Goal: Transaction & Acquisition: Book appointment/travel/reservation

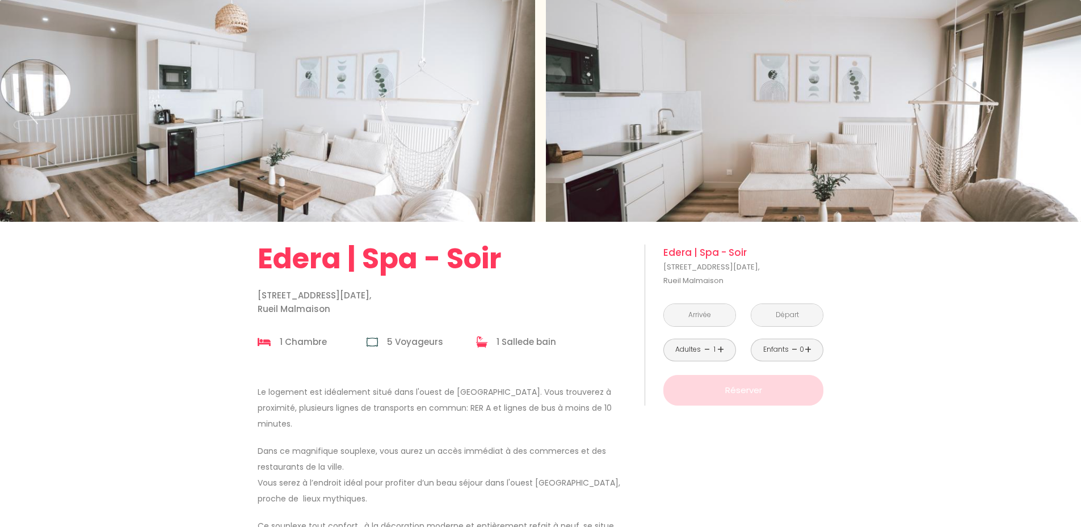
click at [715, 312] on input "text" at bounding box center [700, 315] width 72 height 22
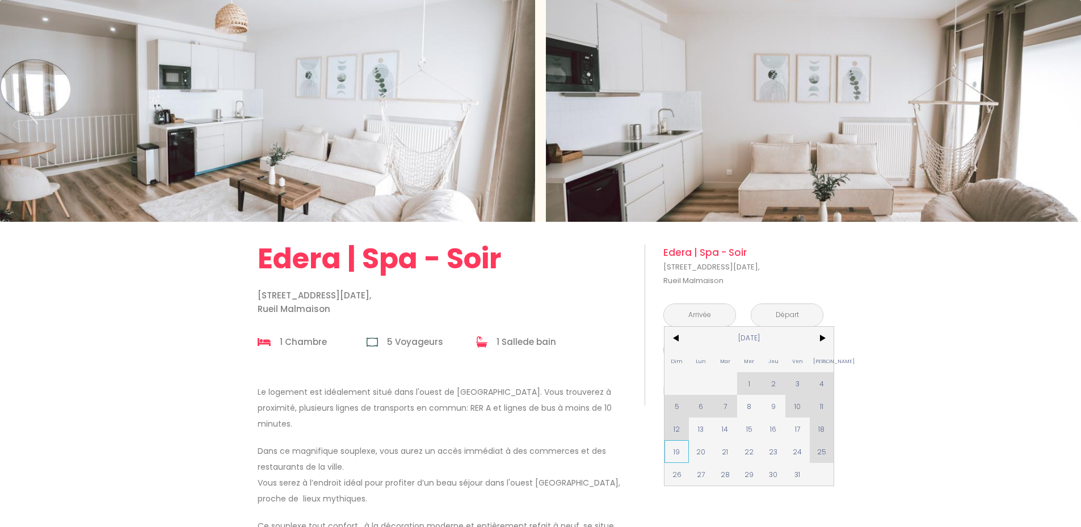
click at [669, 455] on span "19" at bounding box center [677, 452] width 24 height 23
type input "[DATE]"
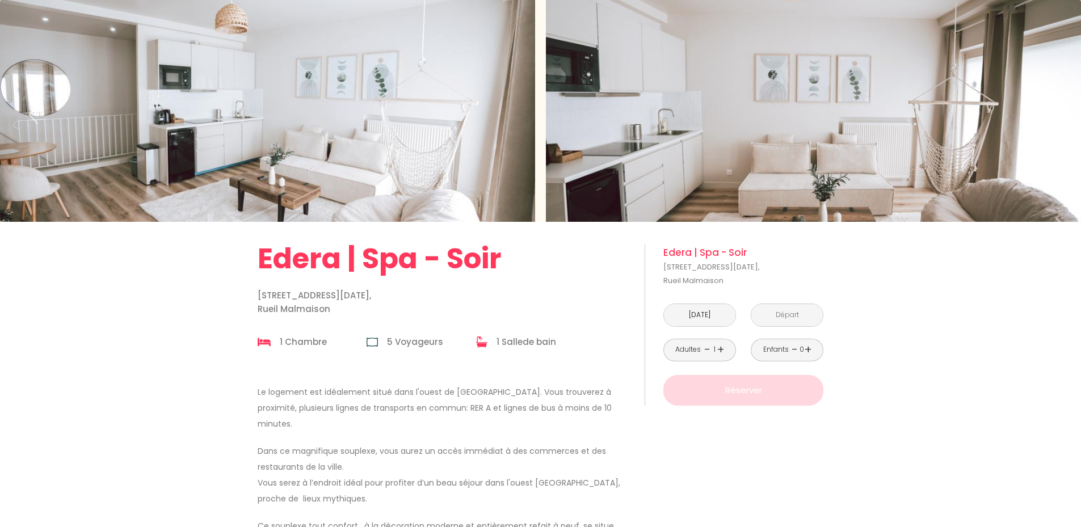
type input "[DATE]"
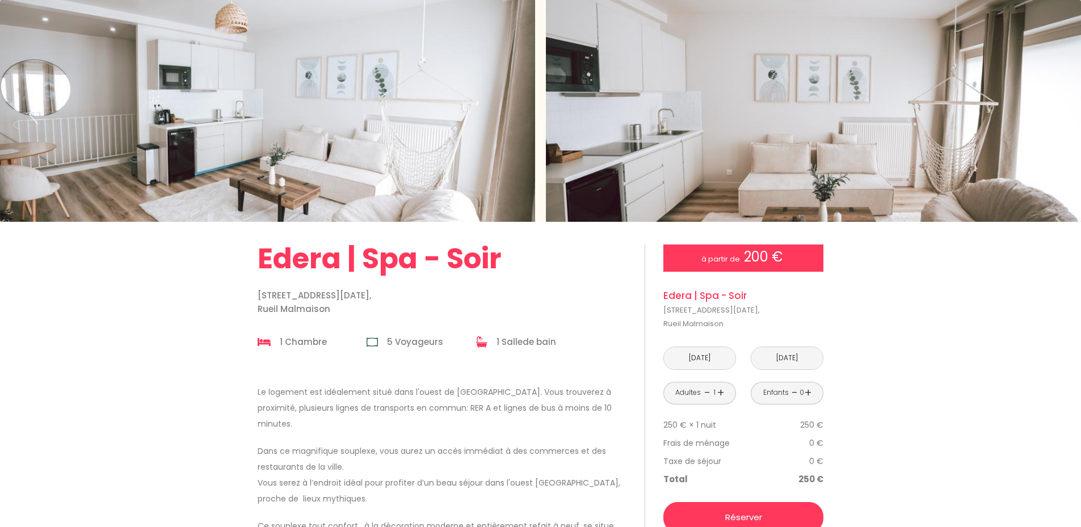
click at [1081, 52] on html "200 € à partir de Réserver 1 2 3 4 5 6 7 8 9 10 Retourner vers [GEOGRAPHIC_DATA…" at bounding box center [540, 263] width 1081 height 527
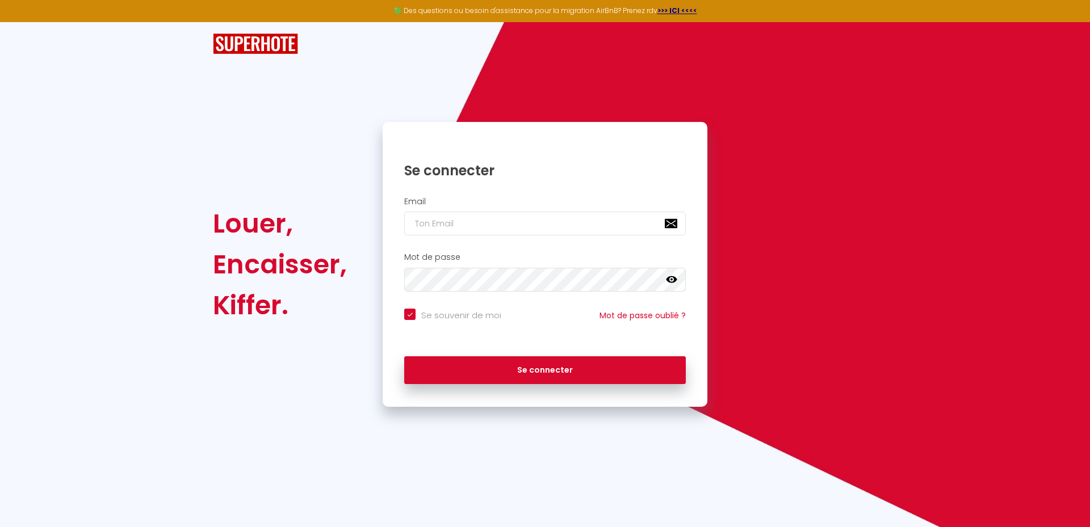
click at [267, 41] on img at bounding box center [255, 43] width 85 height 21
click at [686, 10] on strong ">>> ICI <<<<" at bounding box center [677, 11] width 40 height 10
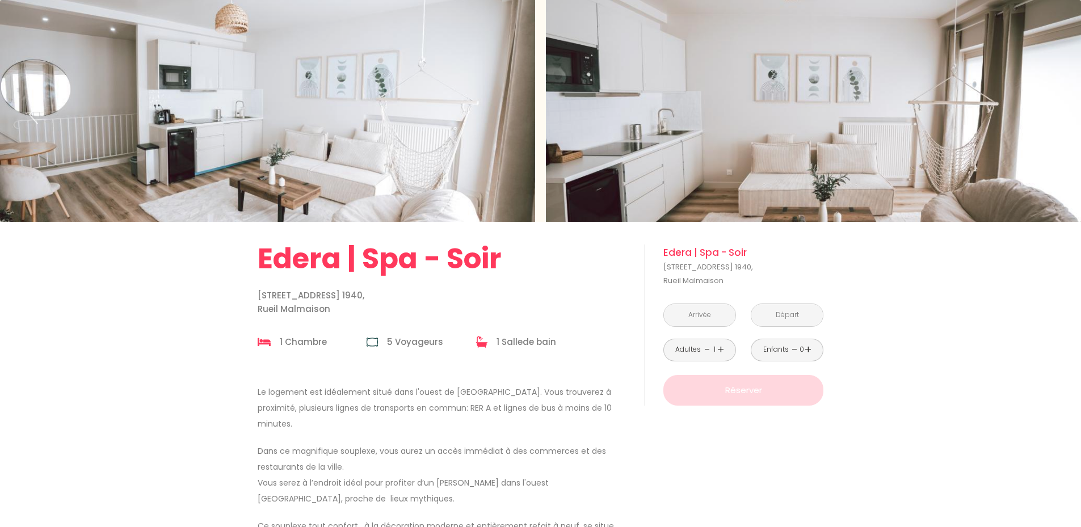
click at [704, 318] on input "text" at bounding box center [700, 315] width 72 height 22
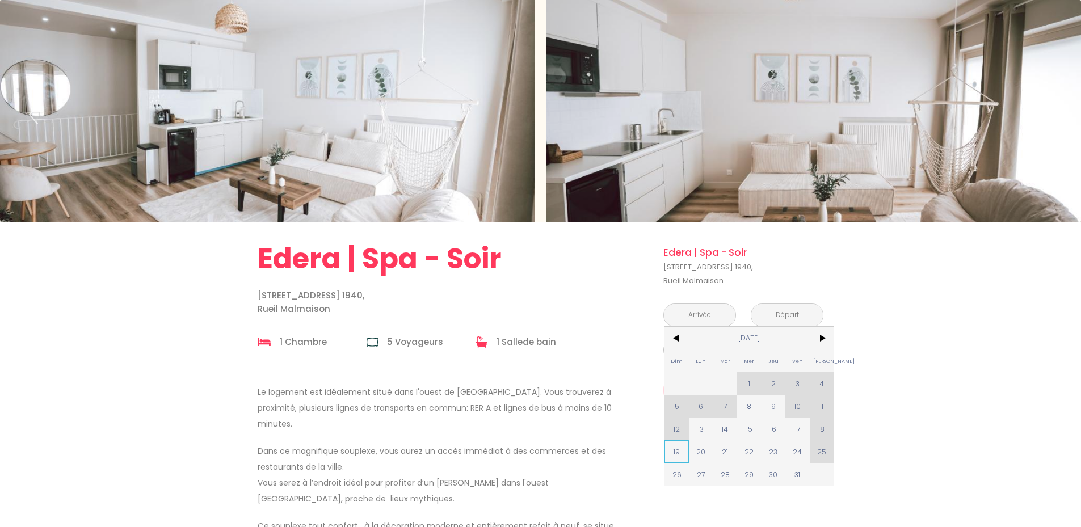
click at [677, 455] on span "19" at bounding box center [677, 452] width 24 height 23
type input "[DATE]"
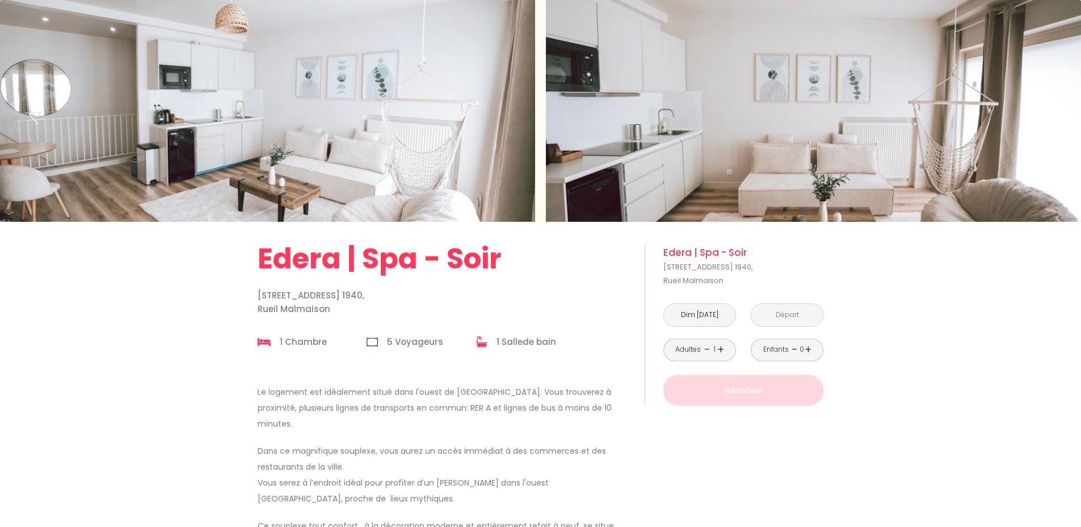
type input "[DATE]"
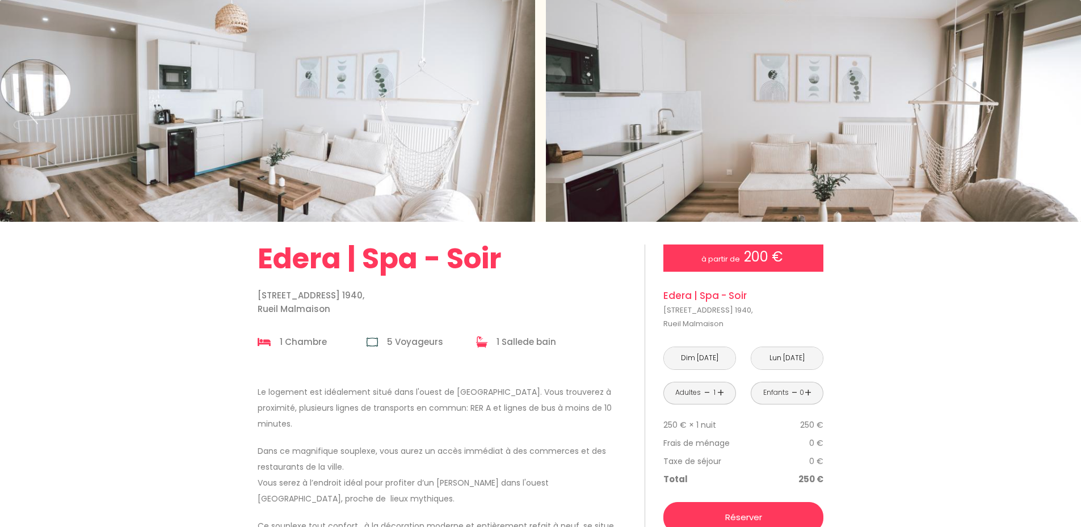
click at [720, 391] on link "+" at bounding box center [721, 393] width 7 height 18
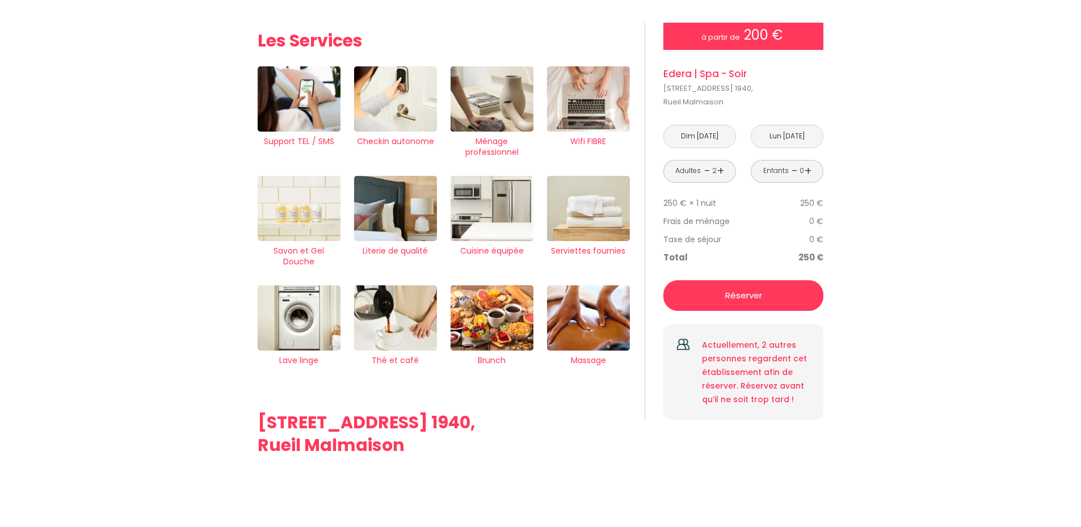
scroll to position [1088, 0]
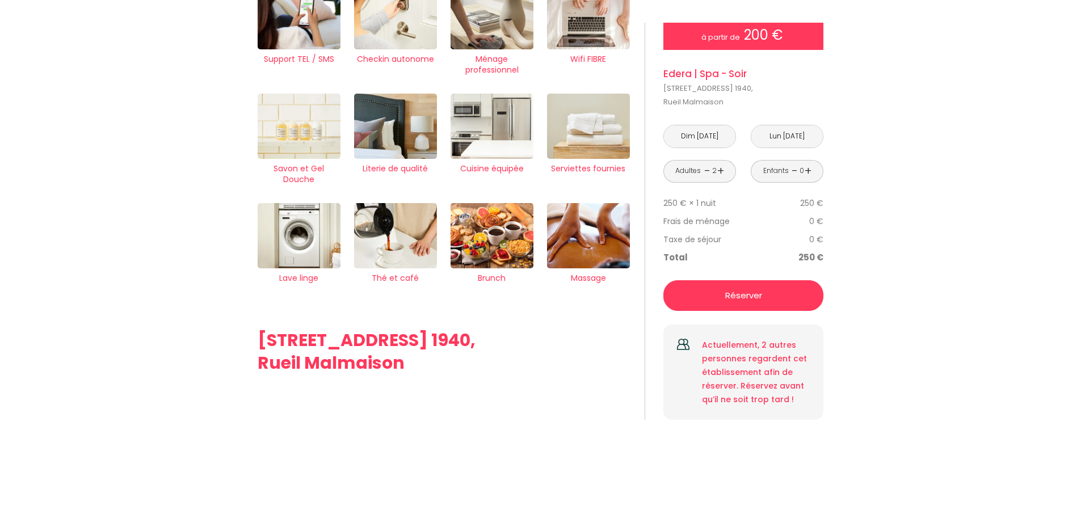
click at [751, 295] on p "Réserver" at bounding box center [744, 296] width 152 height 14
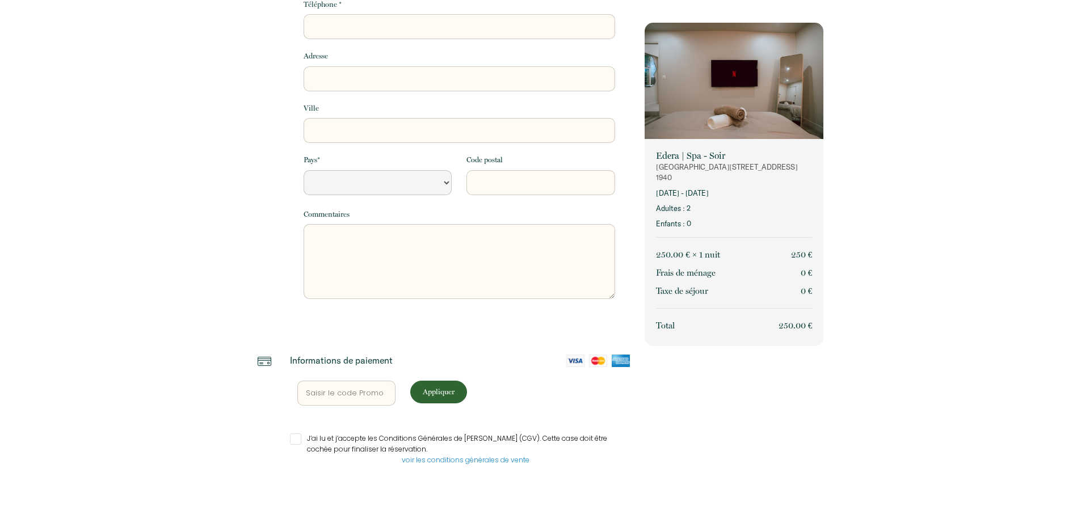
select select "Default select example"
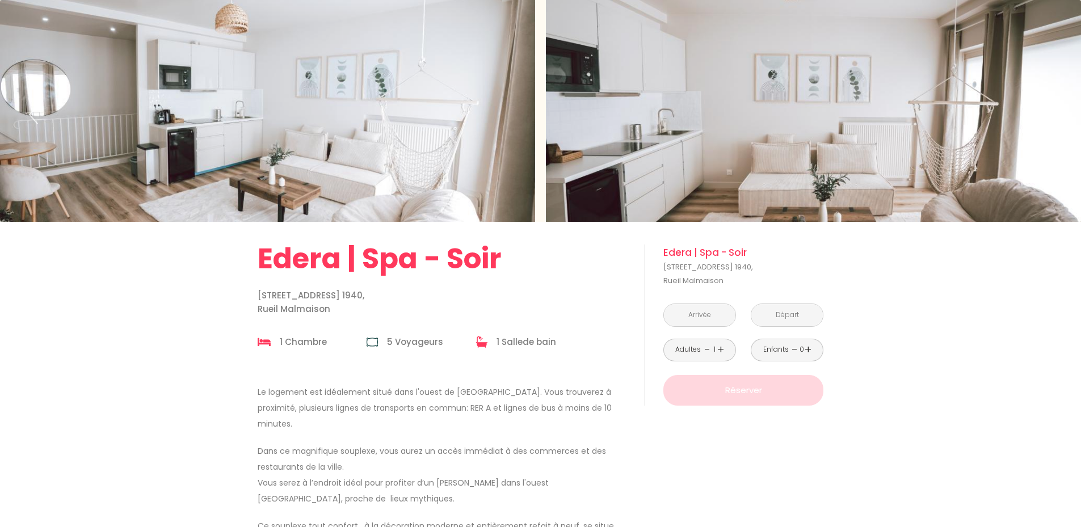
click at [887, 119] on div "Slideshow" at bounding box center [813, 111] width 535 height 222
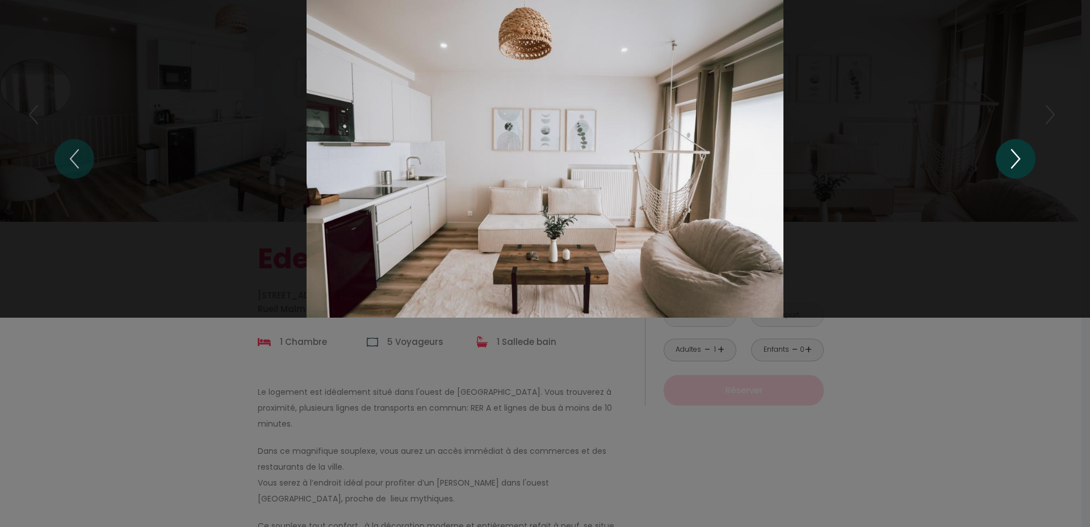
click at [1016, 158] on icon "Next" at bounding box center [1016, 159] width 24 height 34
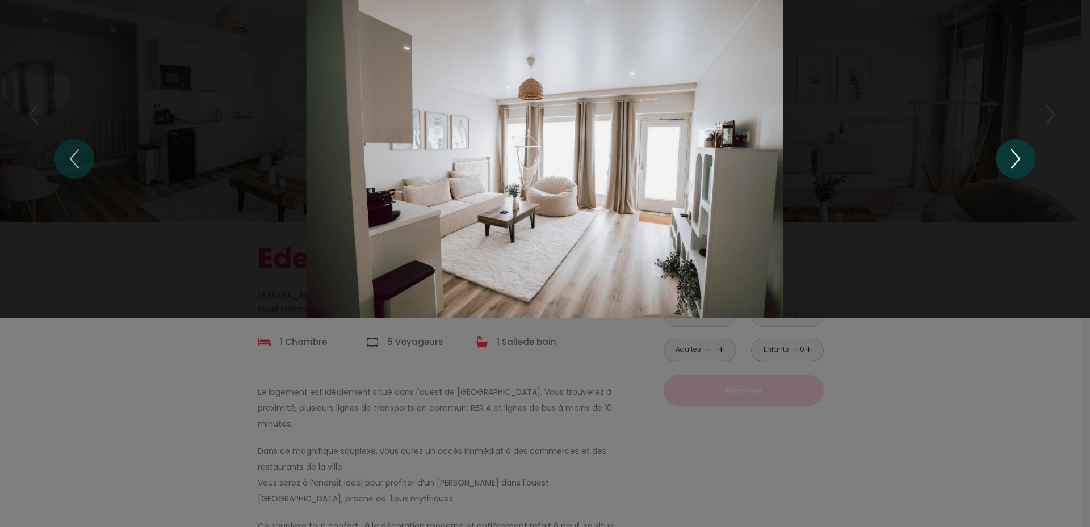
click at [1016, 158] on icon "Next" at bounding box center [1016, 159] width 24 height 34
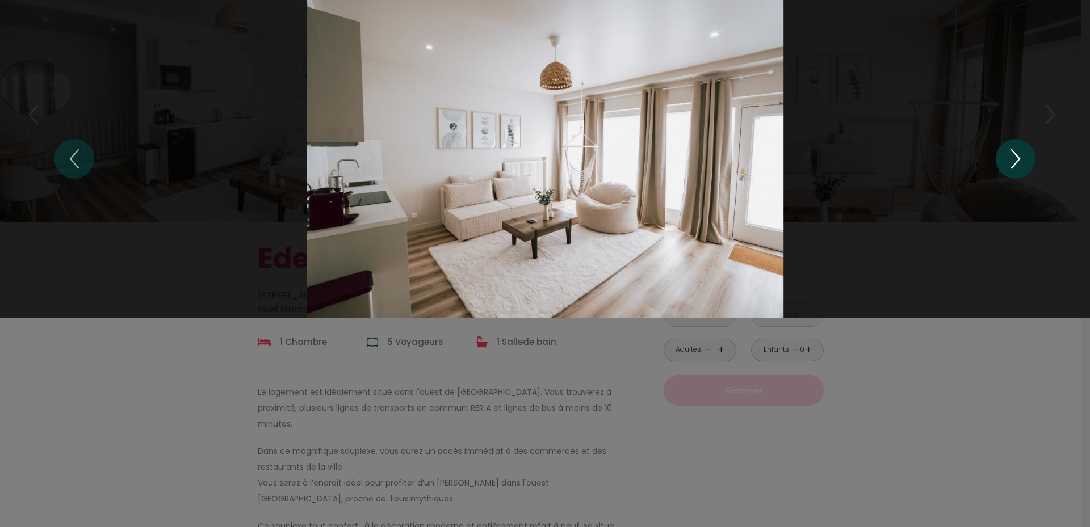
click at [1016, 158] on icon "Next" at bounding box center [1016, 159] width 24 height 34
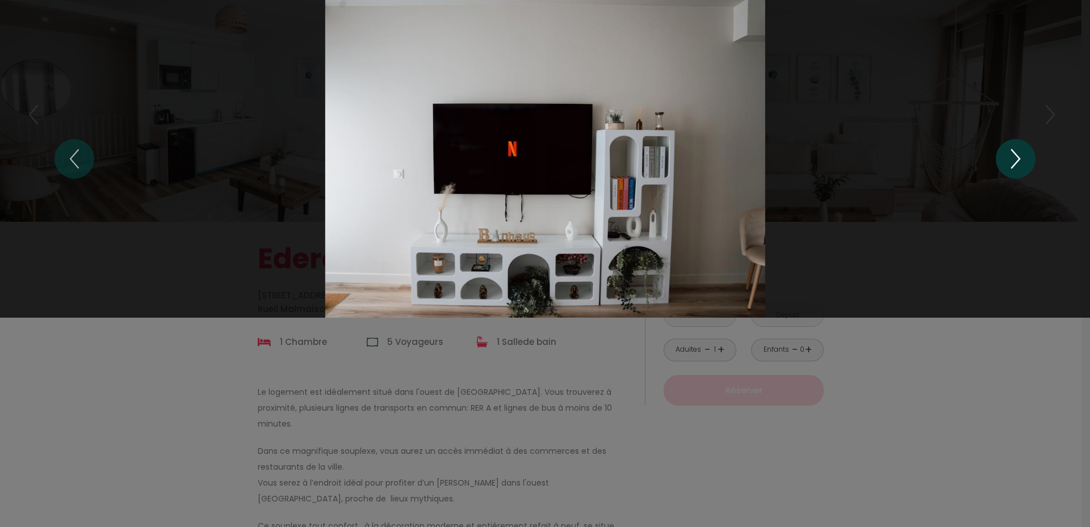
click at [1016, 158] on icon "Next" at bounding box center [1016, 159] width 24 height 34
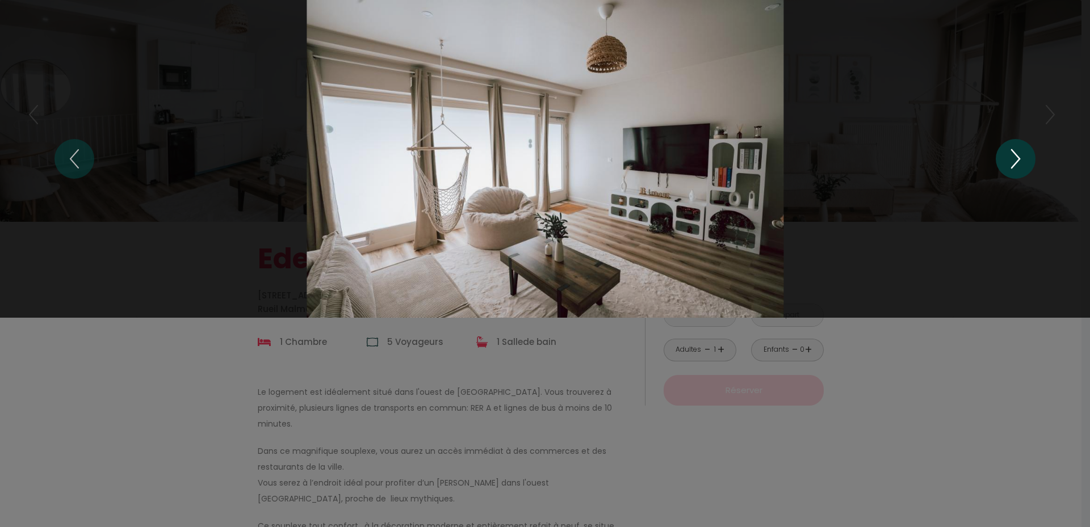
click at [1016, 158] on icon "Next" at bounding box center [1016, 159] width 24 height 34
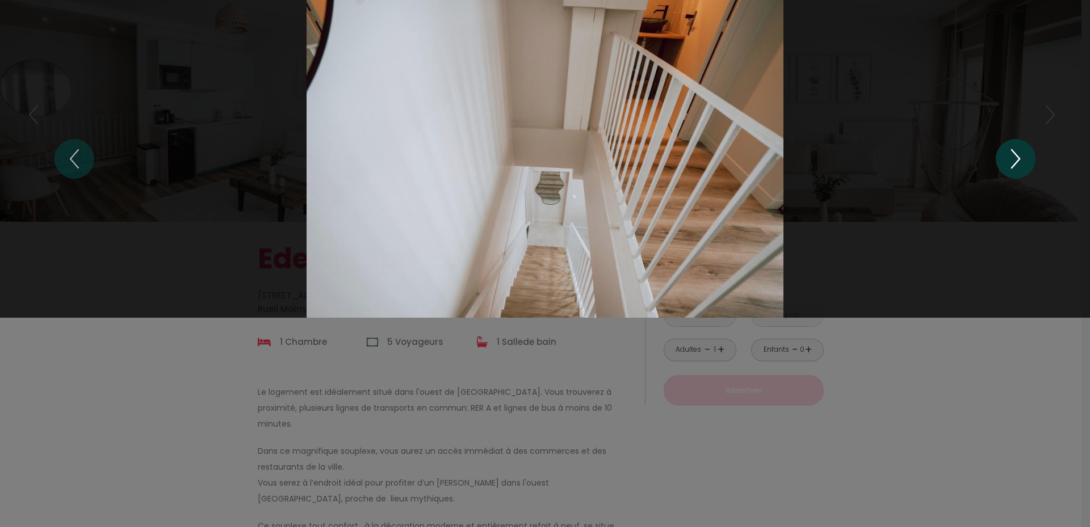
click at [1016, 158] on icon "Next" at bounding box center [1016, 159] width 24 height 34
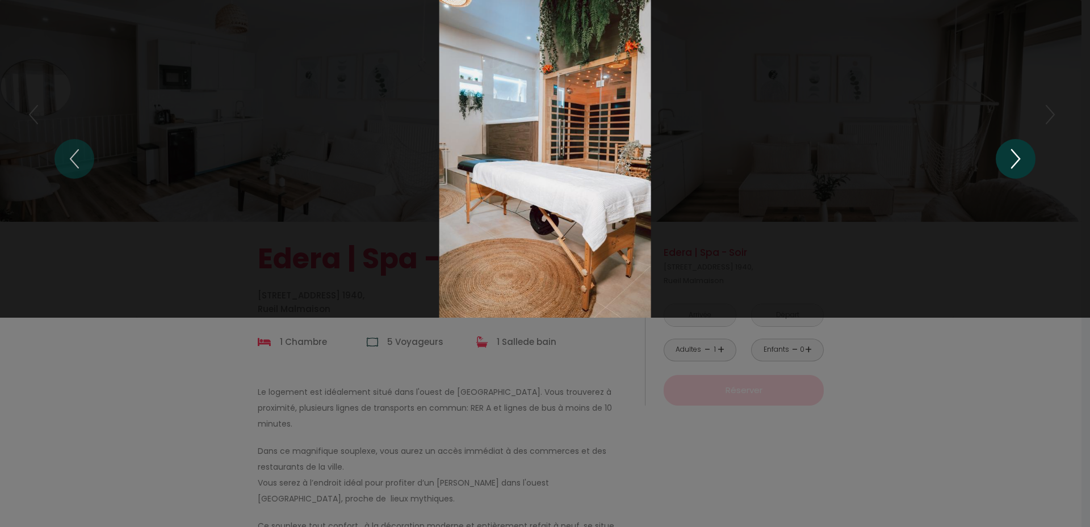
click at [1016, 158] on icon "Next" at bounding box center [1016, 159] width 24 height 34
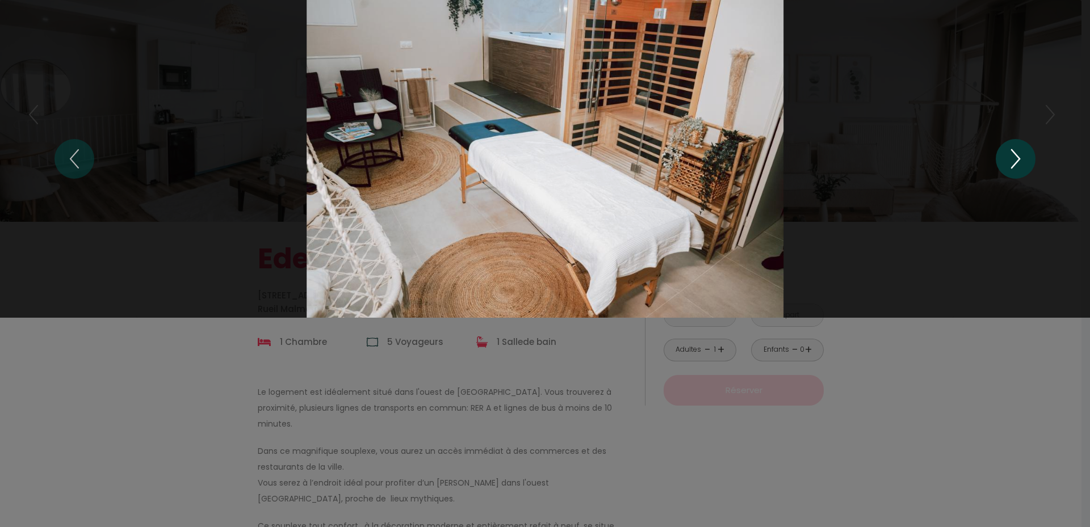
click at [1016, 158] on icon "Next" at bounding box center [1016, 159] width 24 height 34
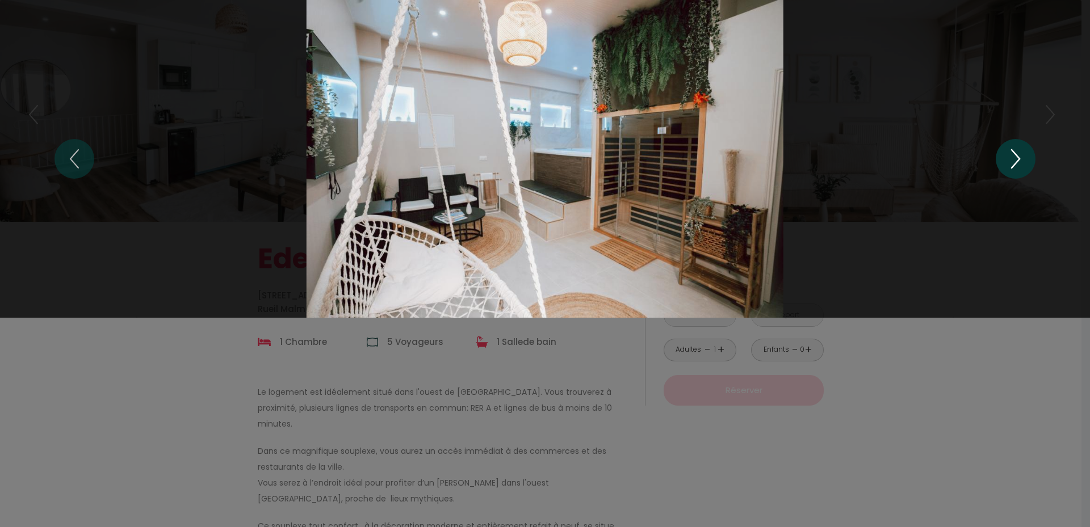
click at [1016, 158] on icon "Next" at bounding box center [1016, 159] width 24 height 34
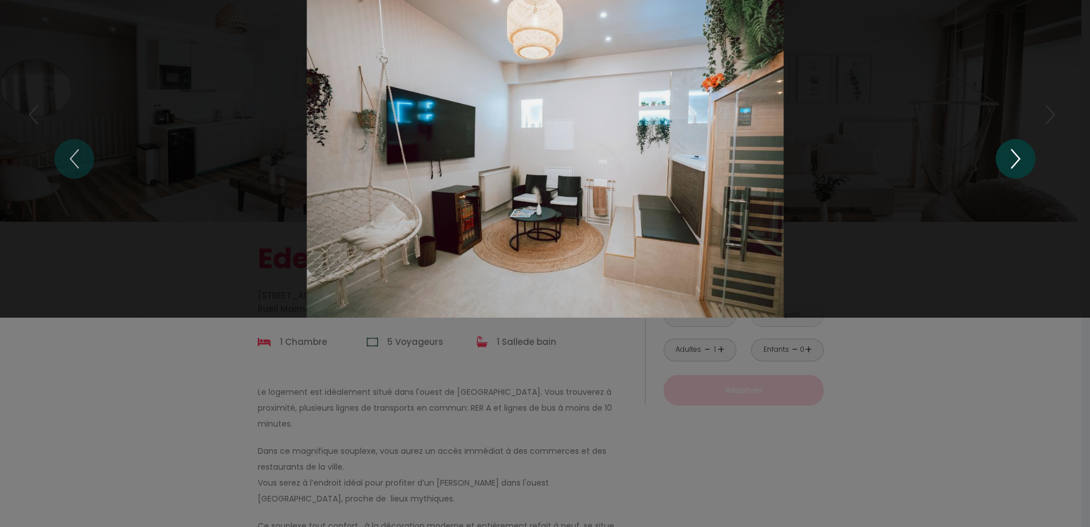
click at [1016, 158] on icon "Next" at bounding box center [1016, 159] width 24 height 34
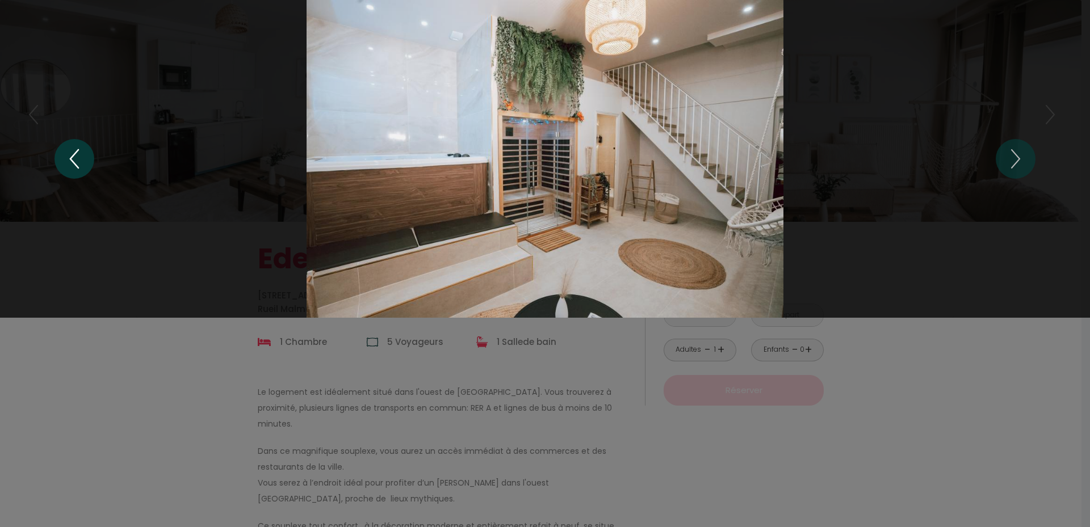
click at [69, 166] on icon "Previous" at bounding box center [74, 159] width 24 height 34
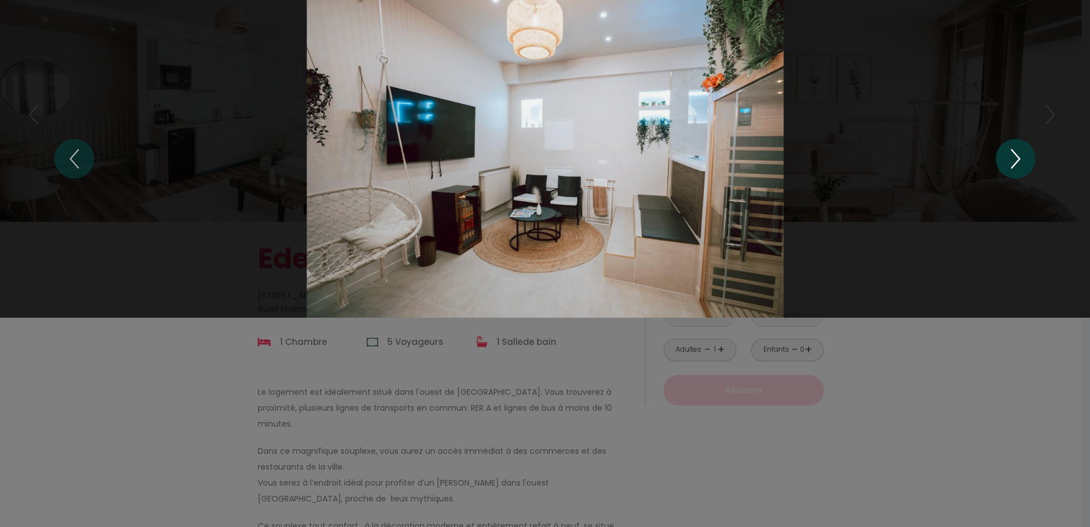
click at [1026, 158] on icon "Next" at bounding box center [1016, 159] width 24 height 34
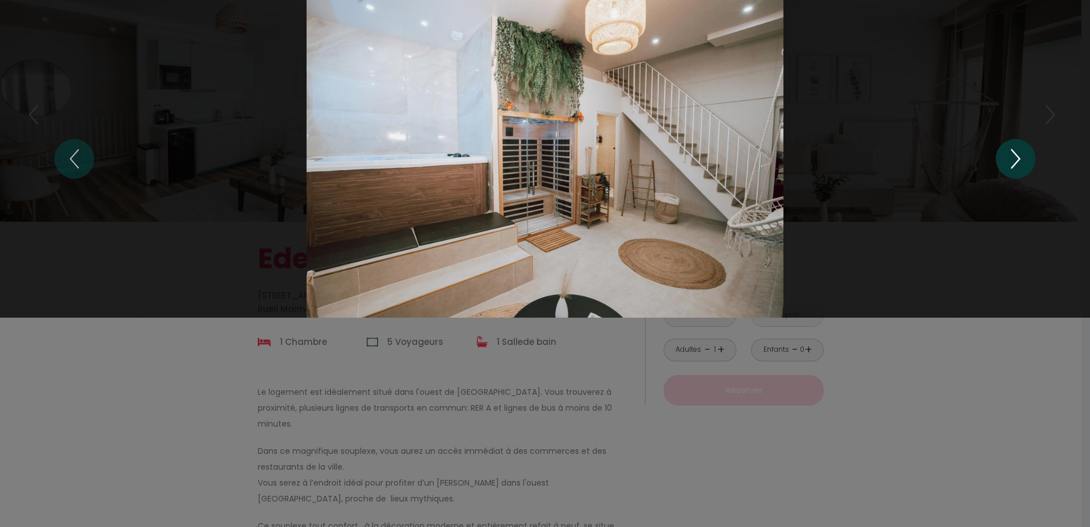
click at [1026, 158] on icon "Next" at bounding box center [1016, 159] width 24 height 34
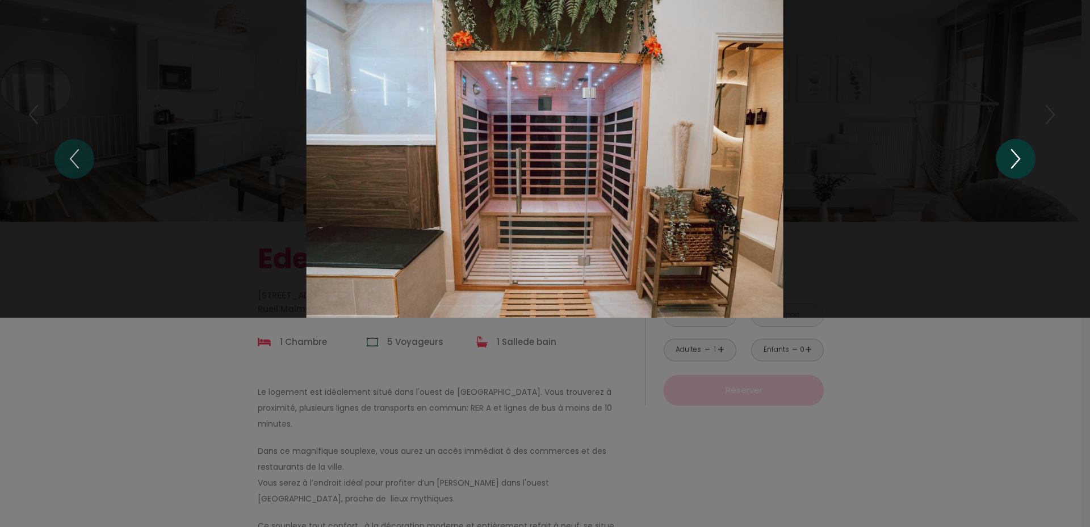
click at [1026, 158] on icon "Next" at bounding box center [1016, 159] width 24 height 34
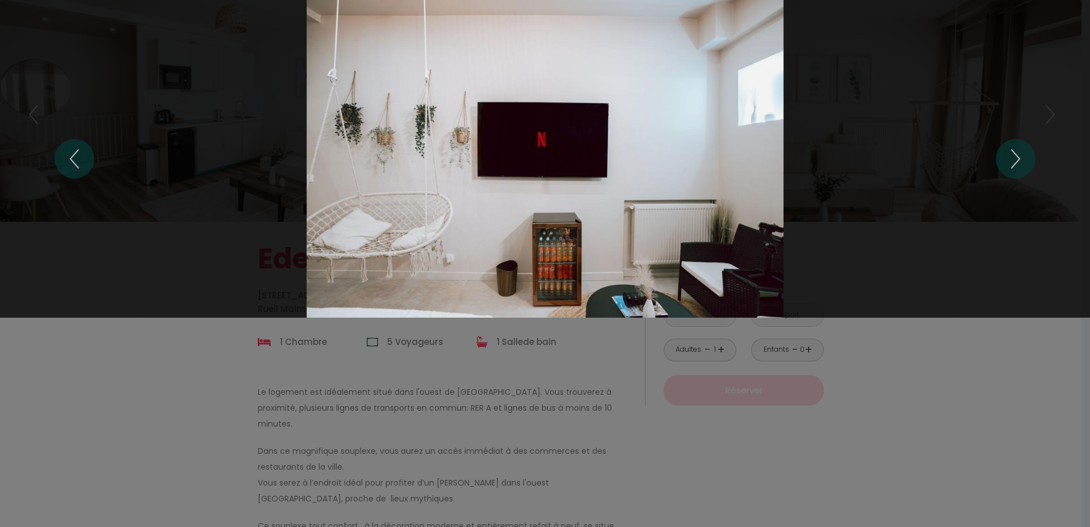
click at [1057, 62] on div "1 2 3 4 5 6 7 8 9 10 11 12 13 14 15 16 17 18 19 20" at bounding box center [545, 159] width 1090 height 318
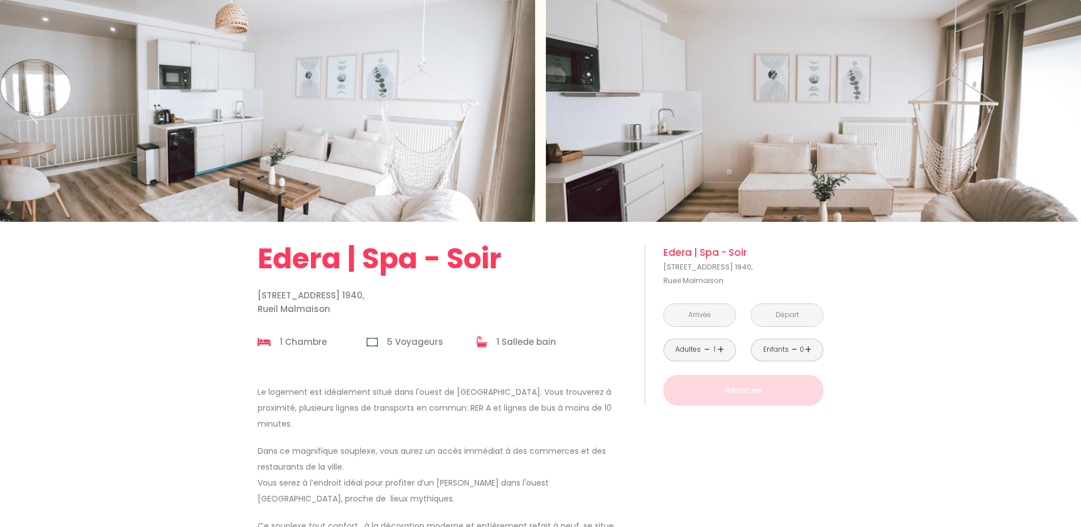
click at [720, 350] on link "+" at bounding box center [721, 350] width 7 height 18
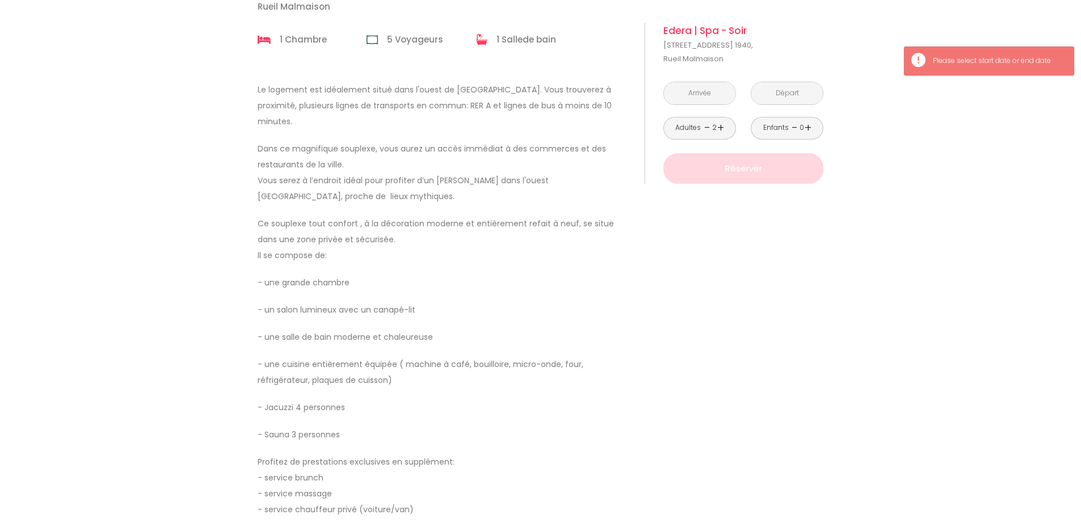
scroll to position [234, 0]
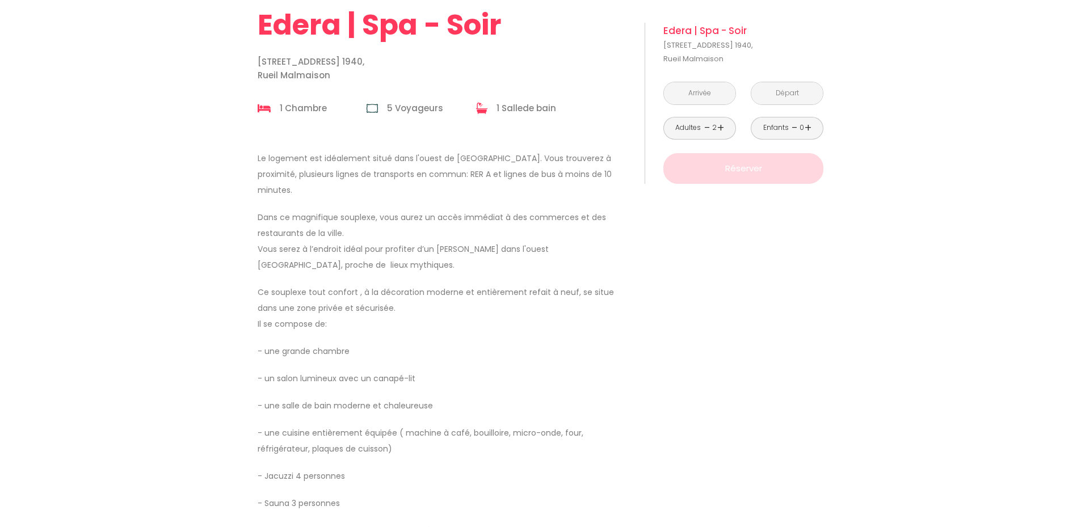
click at [692, 91] on input "text" at bounding box center [700, 93] width 72 height 22
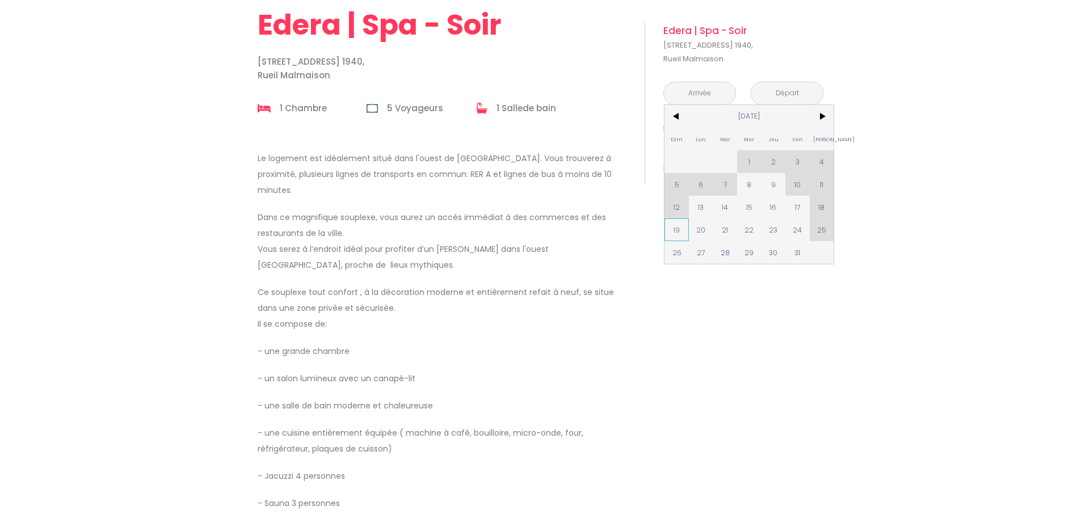
click at [677, 227] on span "19" at bounding box center [677, 230] width 24 height 23
type input "[DATE]"
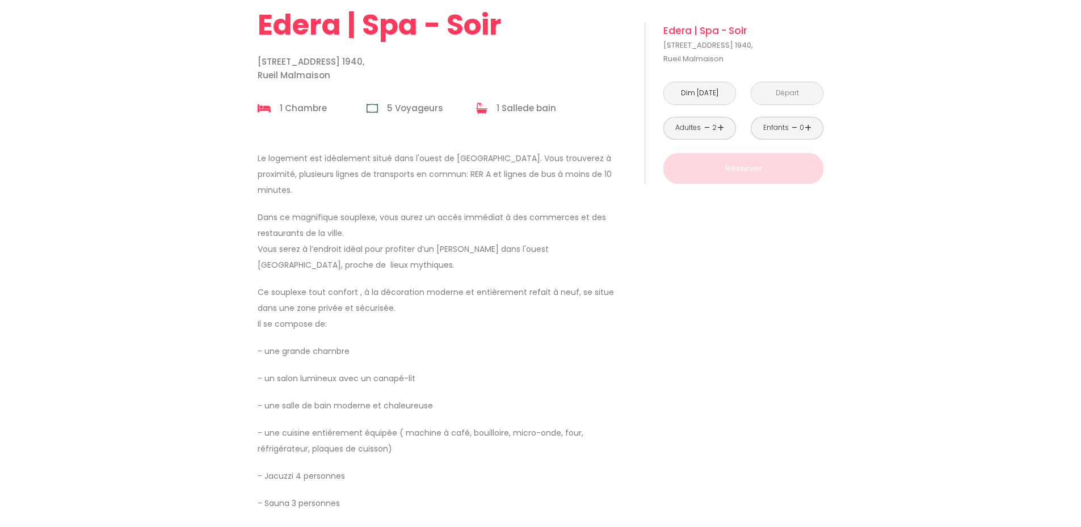
type input "[DATE]"
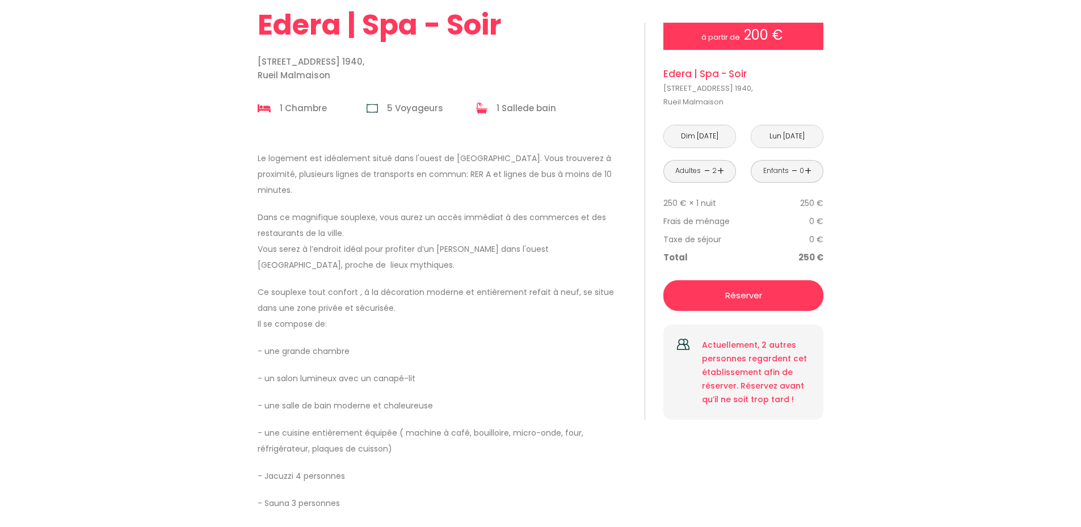
click at [753, 310] on button "Réserver" at bounding box center [744, 295] width 160 height 31
click at [758, 303] on button "Réserver" at bounding box center [744, 295] width 160 height 31
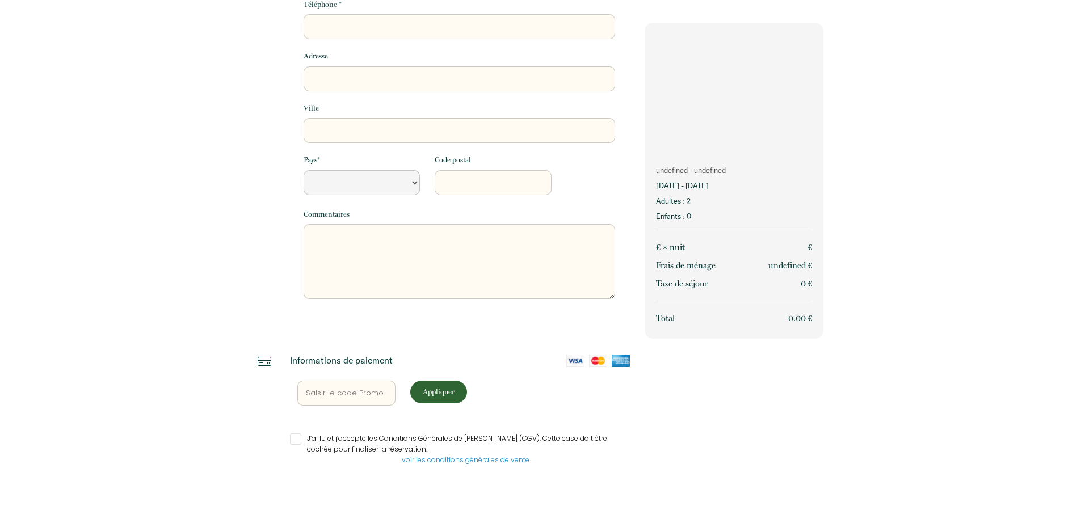
scroll to position [150, 0]
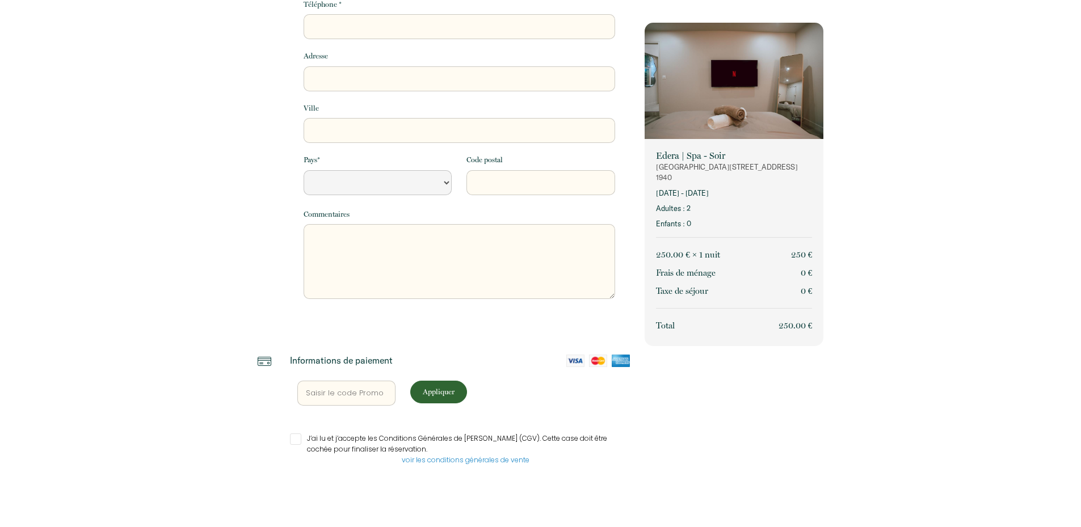
select select "Default select example"
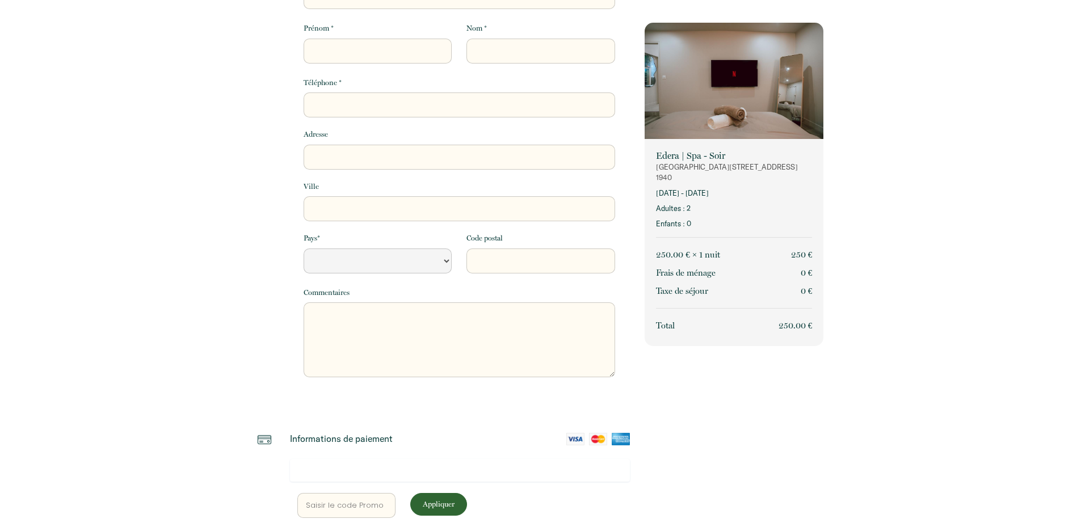
scroll to position [0, 0]
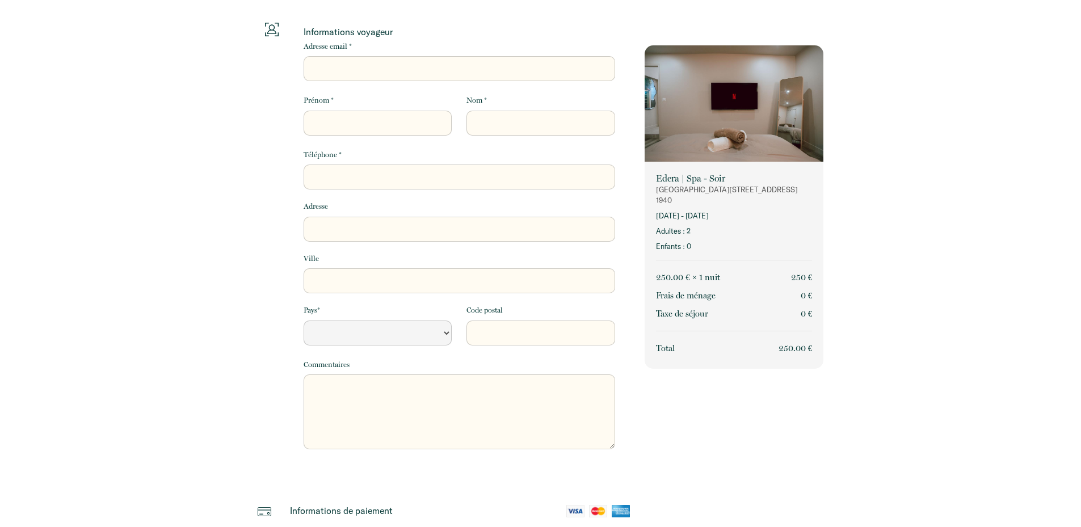
click at [341, 49] on label "Adresse email *" at bounding box center [328, 46] width 48 height 11
click at [341, 56] on input "Adresse email *" at bounding box center [460, 68] width 312 height 25
click at [342, 60] on input "Adresse email *" at bounding box center [460, 68] width 312 height 25
click at [343, 64] on input "Adresse email *" at bounding box center [460, 68] width 312 height 25
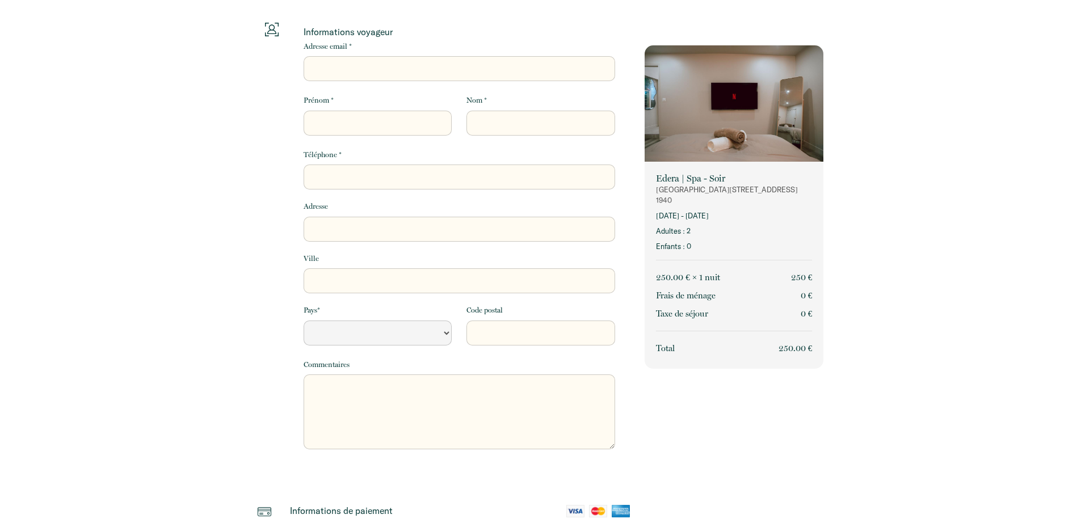
click at [343, 64] on input "Adresse email *" at bounding box center [460, 68] width 312 height 25
type input "c"
select select "Default select example"
type input "c."
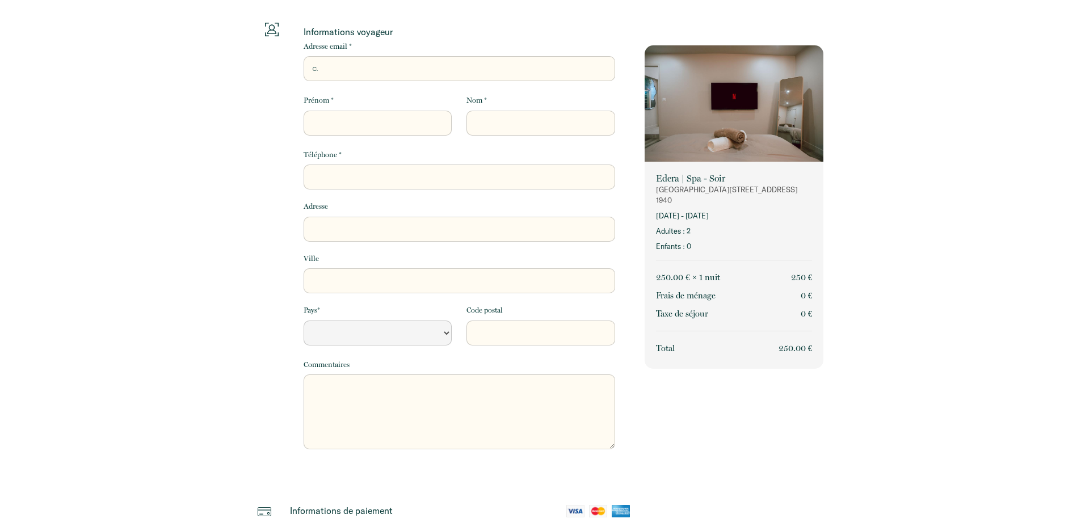
select select "Default select example"
type input "c.m"
select select "Default select example"
type input "c.mo"
select select "Default select example"
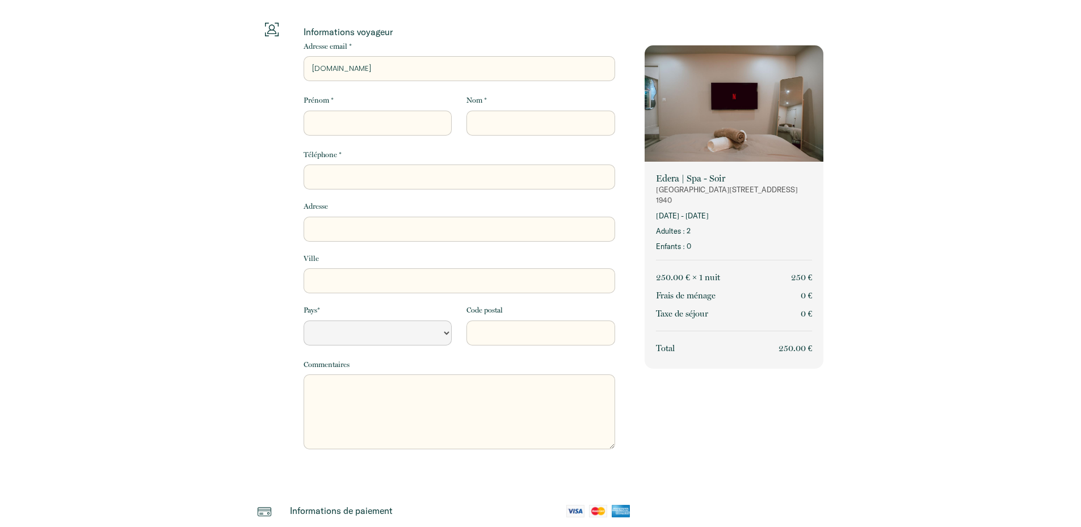
type input "c.moh"
select select "Default select example"
type input "c.moha"
select select "Default select example"
type input "c.moham"
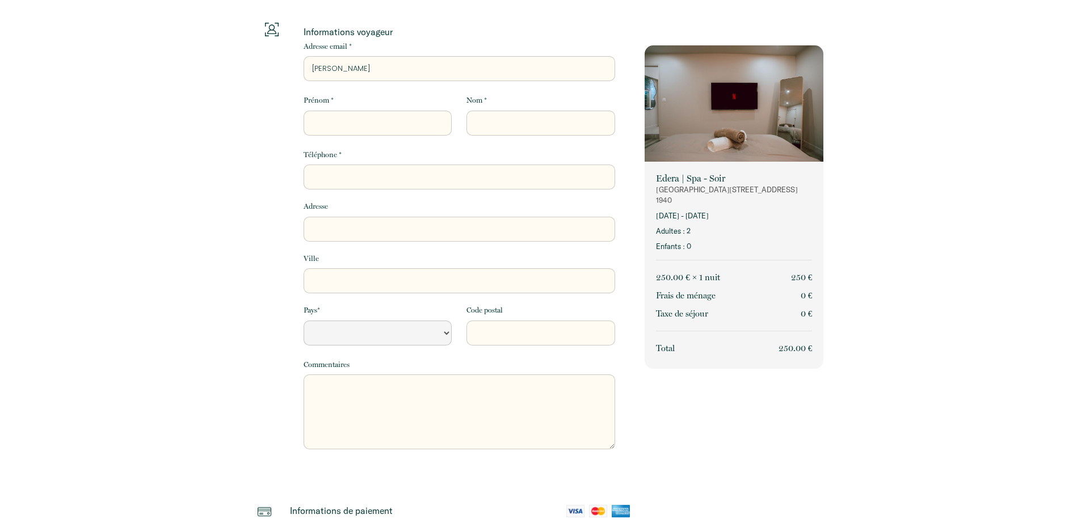
select select "Default select example"
type input "c.mohame"
select select "Default select example"
type input "c.mohamed"
select select "Default select example"
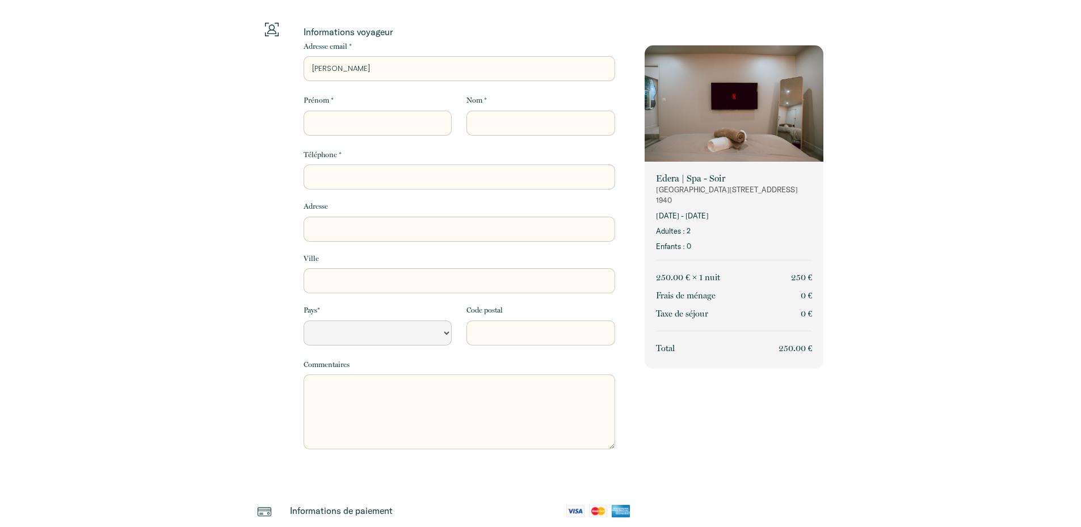
type input "c.mohamed2"
select select "Default select example"
type input "c.mohamed27"
select select "Default select example"
type input "c.mohamed27@"
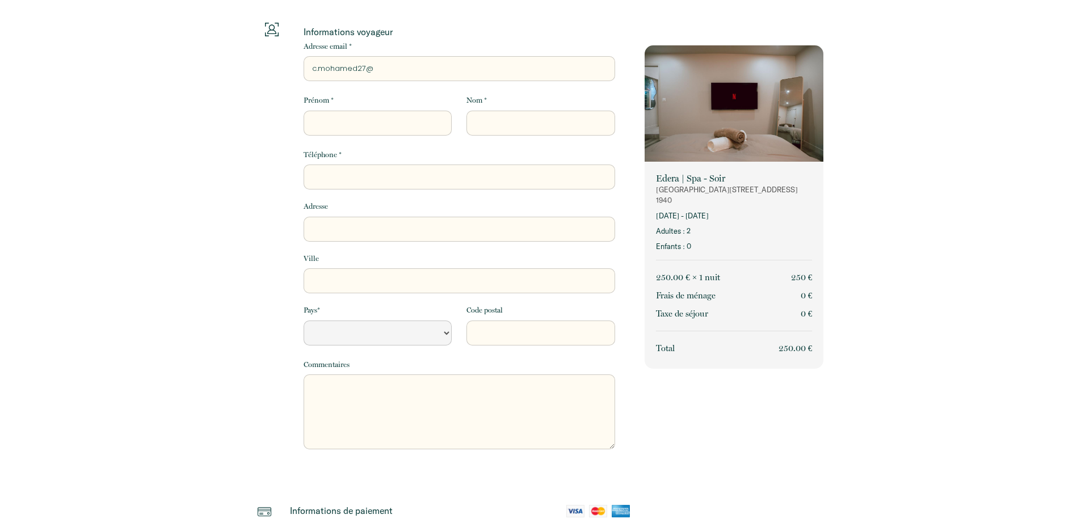
select select "Default select example"
type input "c.mohamed27@g"
select select "Default select example"
type input "c.mohamed27@gm"
select select "Default select example"
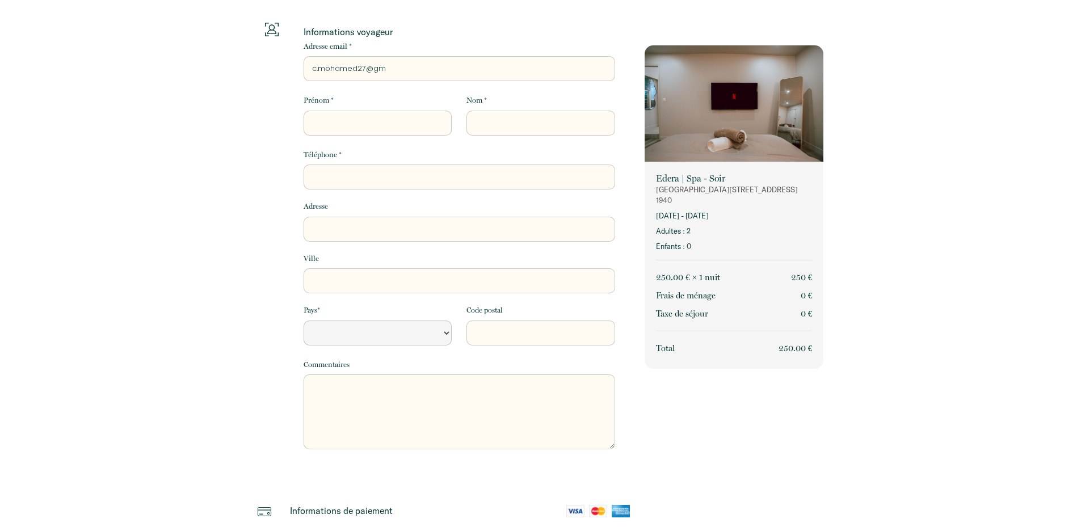
type input "c.mohamed27@gma"
select select "Default select example"
type input "c.mohamed27@gmai"
select select "Default select example"
type input "c.mohamed27@gmail"
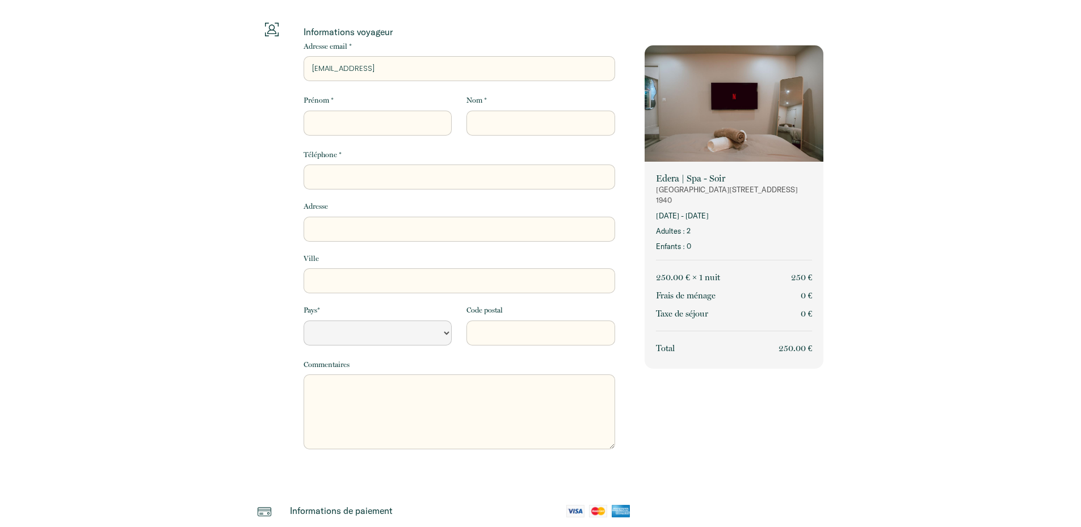
select select "Default select example"
type input "c.mohamed27@gmail?"
select select "Default select example"
type input "c.mohamed27@gmail?c"
select select "Default select example"
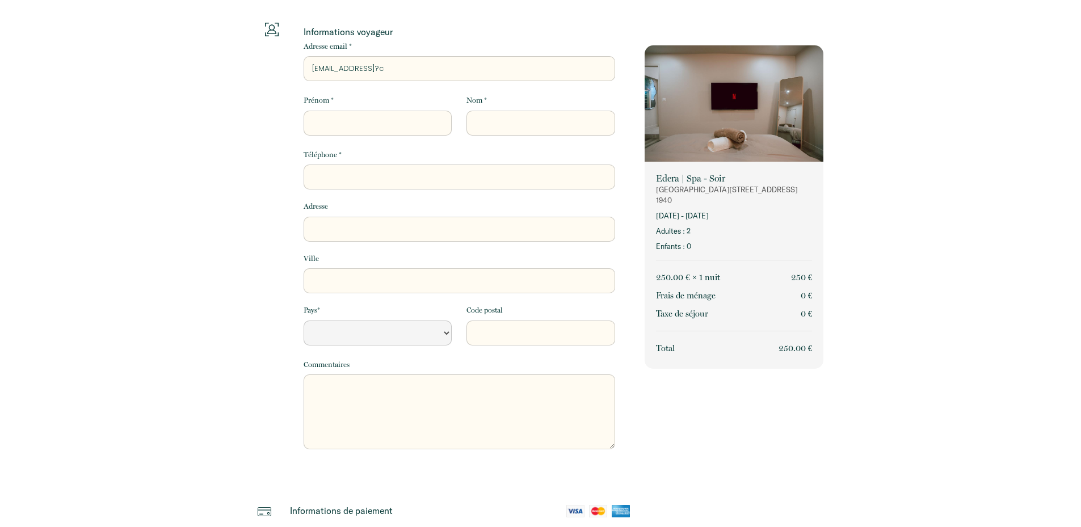
type input "c.mohamed27@gmail?ci"
select select "Default select example"
type input "c.mohamed27@gmail?c"
select select "Default select example"
type input "c.mohamed27@gmail?"
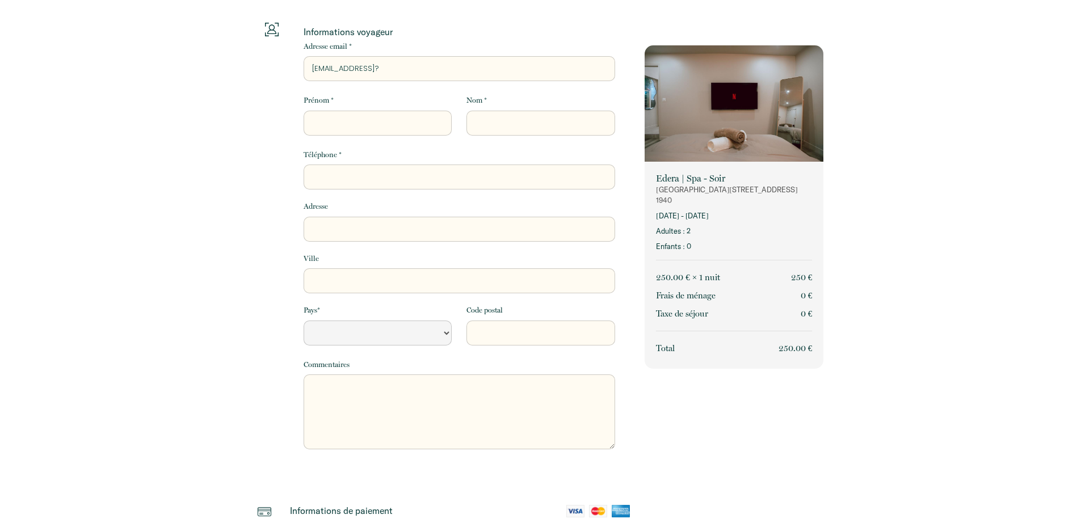
select select "Default select example"
type input "c.mohamed27@gmail"
select select "Default select example"
type input "c.mohamed27@gmail."
select select "Default select example"
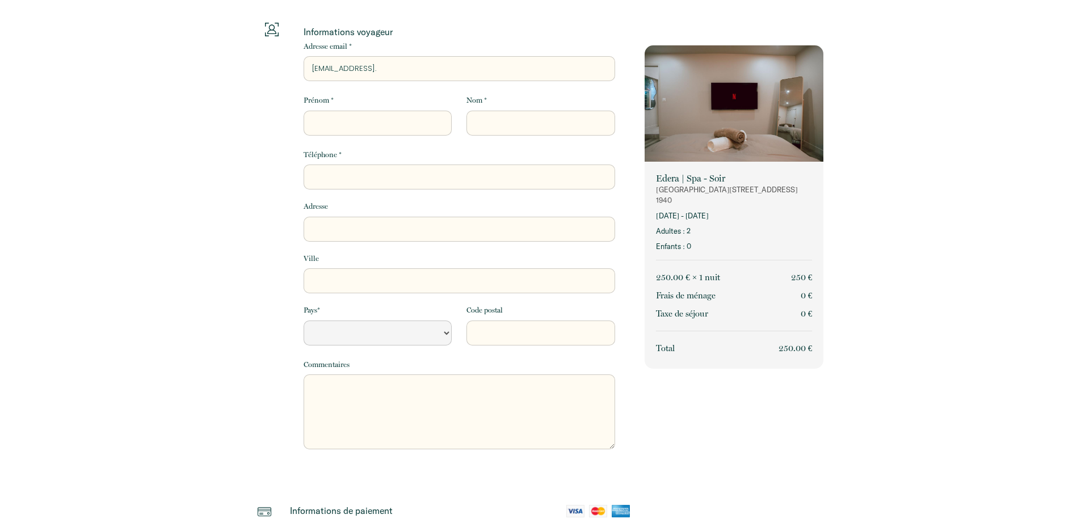
type input "c.mohamed27@gmail.c"
select select "Default select example"
type input "c.mohamed27@gmail.co"
select select "Default select example"
type input "c.mohamed27@gmail.com"
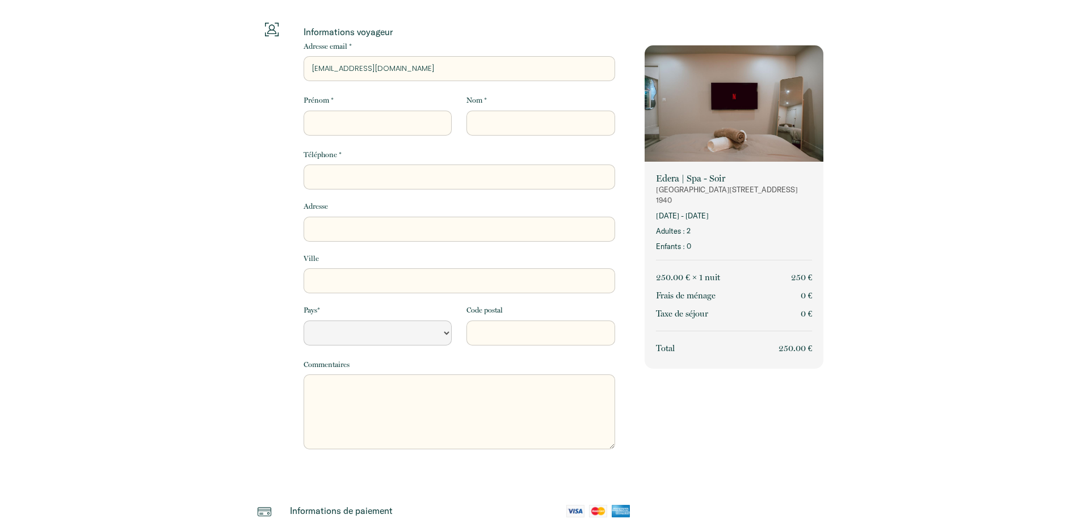
select select "Default select example"
type input "c.mohamed27@gmail.com"
type input "M"
select select "Default select example"
type input "Mo"
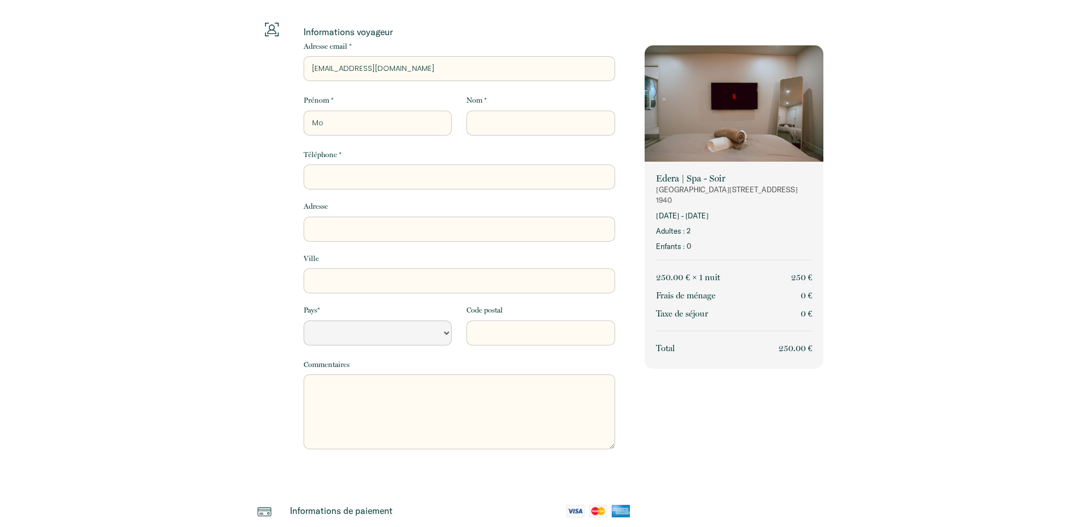
select select "Default select example"
type input "Moh"
select select "Default select example"
type input "Moha"
select select "Default select example"
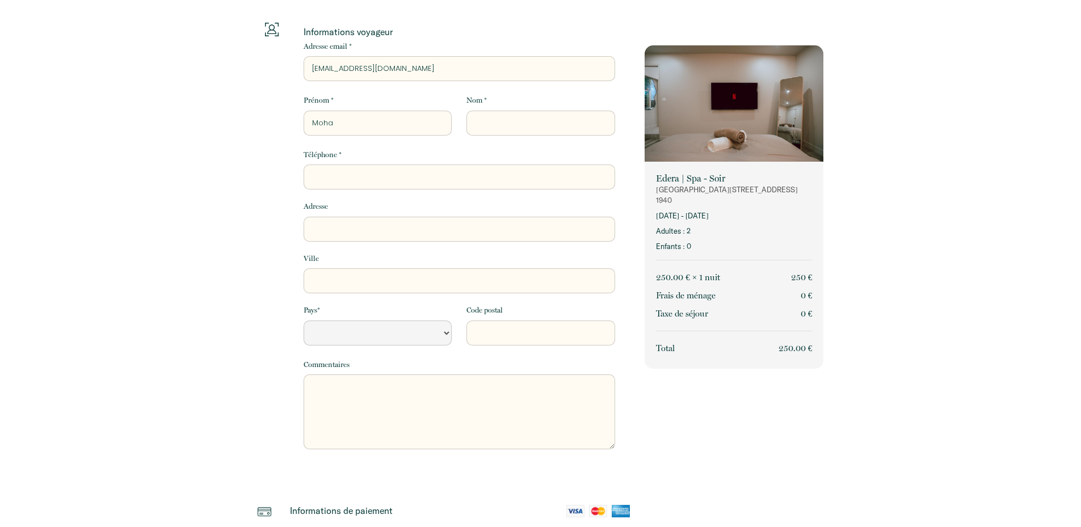
type input "Moham"
select select "Default select example"
type input "Mohame"
select select "Default select example"
type input "Mohamed"
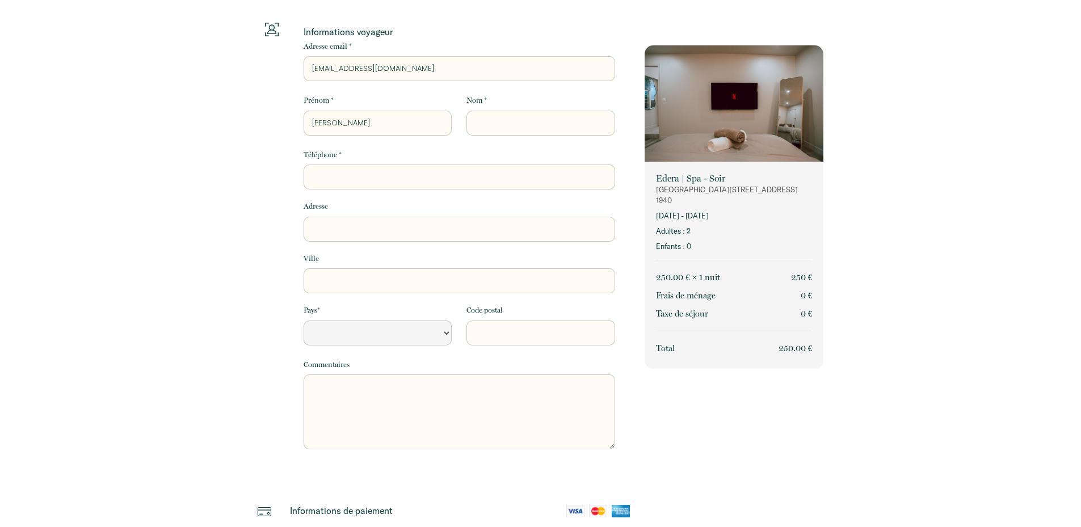
select select "Default select example"
type input "Mohamed"
type input "c"
select select "Default select example"
type input "cA"
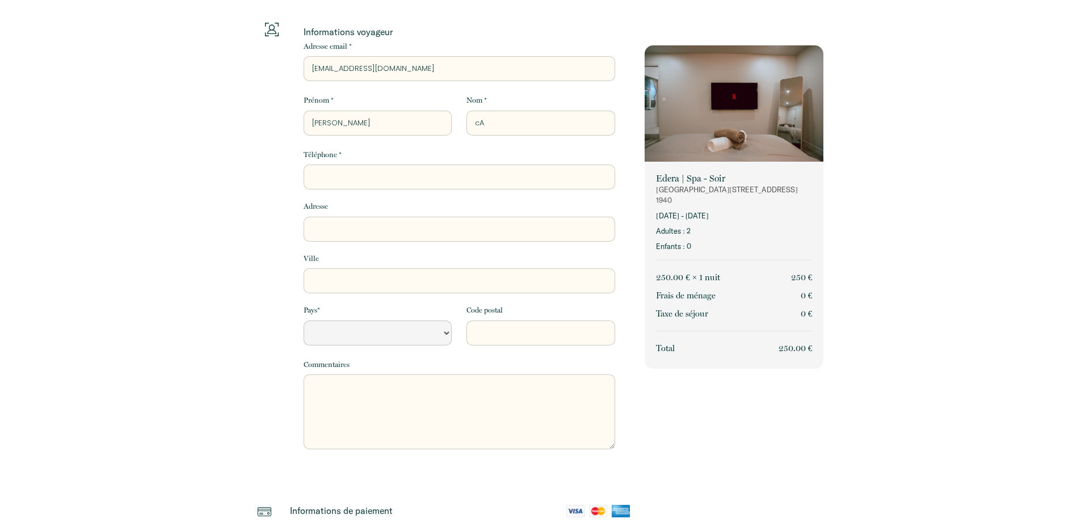
select select "Default select example"
type input "cAM"
select select "Default select example"
type input "cAMA"
select select "Default select example"
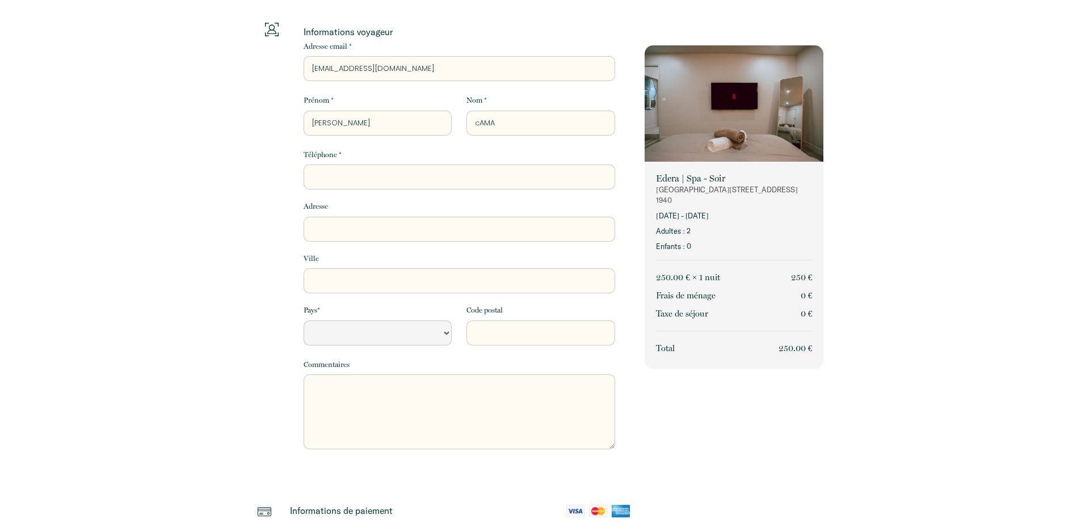
type input "cAMAR"
select select "Default select example"
type input "cAMARA"
select select "Default select example"
drag, startPoint x: 399, startPoint y: 101, endPoint x: 336, endPoint y: 90, distance: 64.5
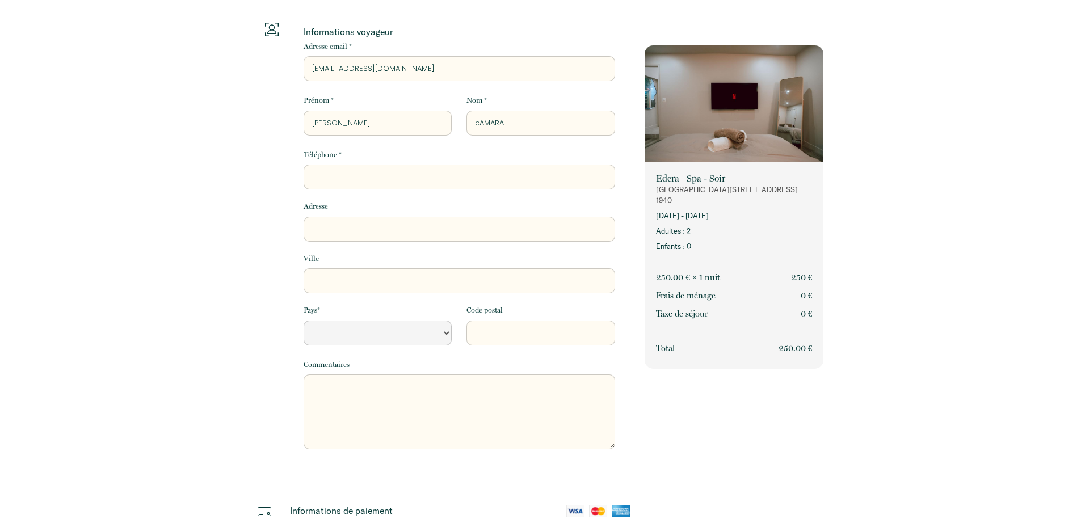
click at [337, 91] on div "Informations voyageur Adresse email * c.mohamed27@gmail.com Prénom * Mohamed No…" at bounding box center [459, 250] width 342 height 455
type input "c"
select select "Default select example"
type input "cA"
select select "Default select example"
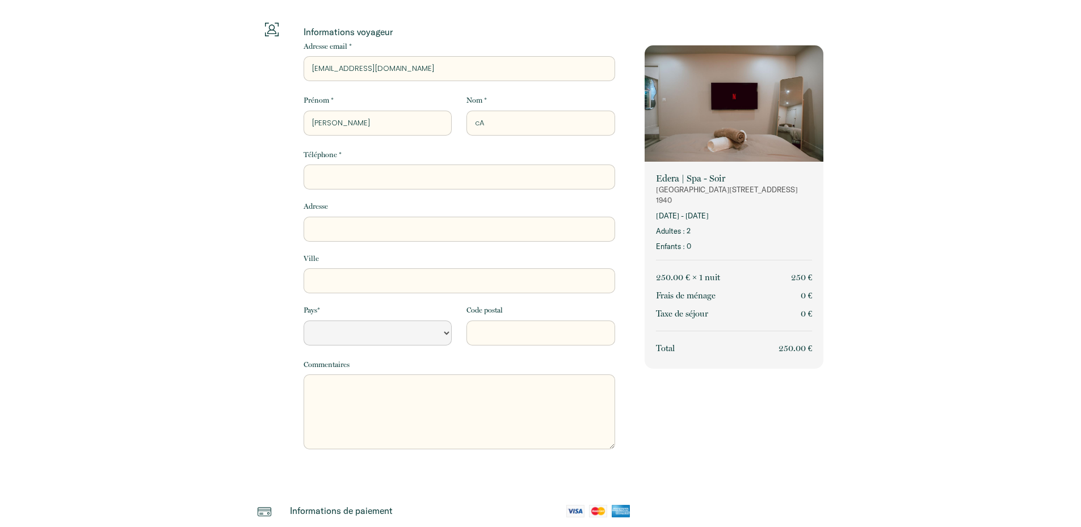
type input "cAM"
select select "Default select example"
type input "cAMA"
select select "Default select example"
type input "cAMAR"
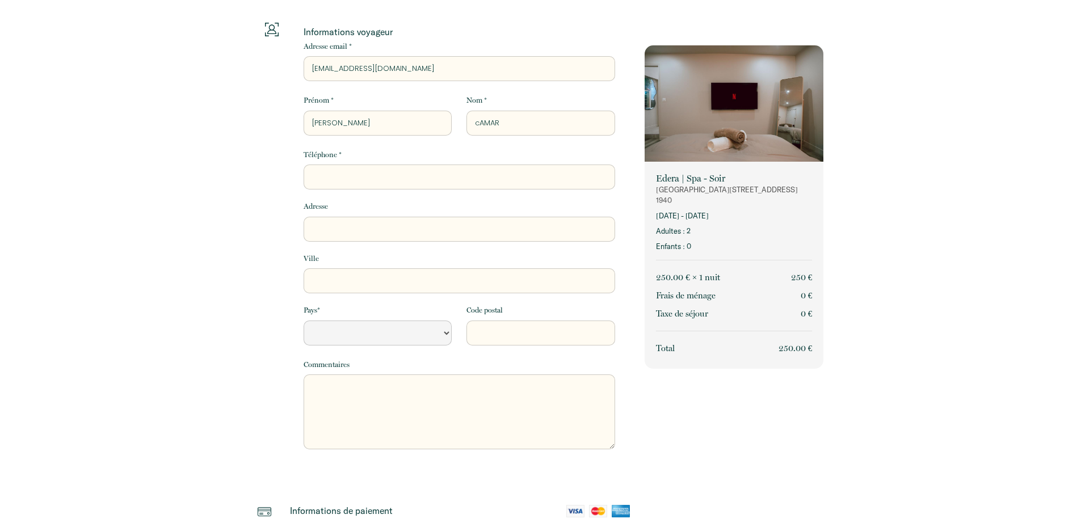
select select "Default select example"
type input "cAMARA"
select select "Default select example"
type input "cAMAR"
select select "Default select example"
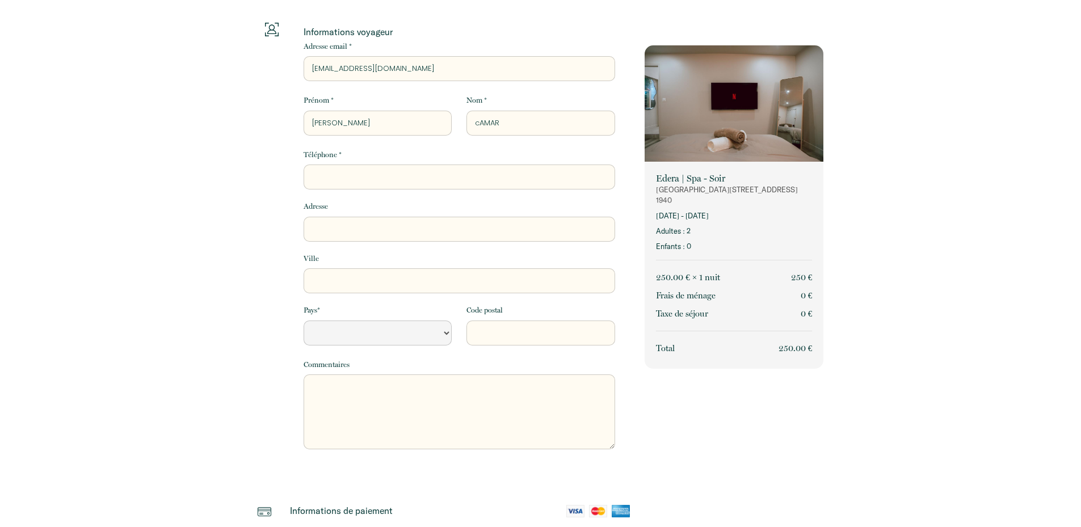
type input "cAMA"
select select "Default select example"
type input "cAM"
select select "Default select example"
type input "cA"
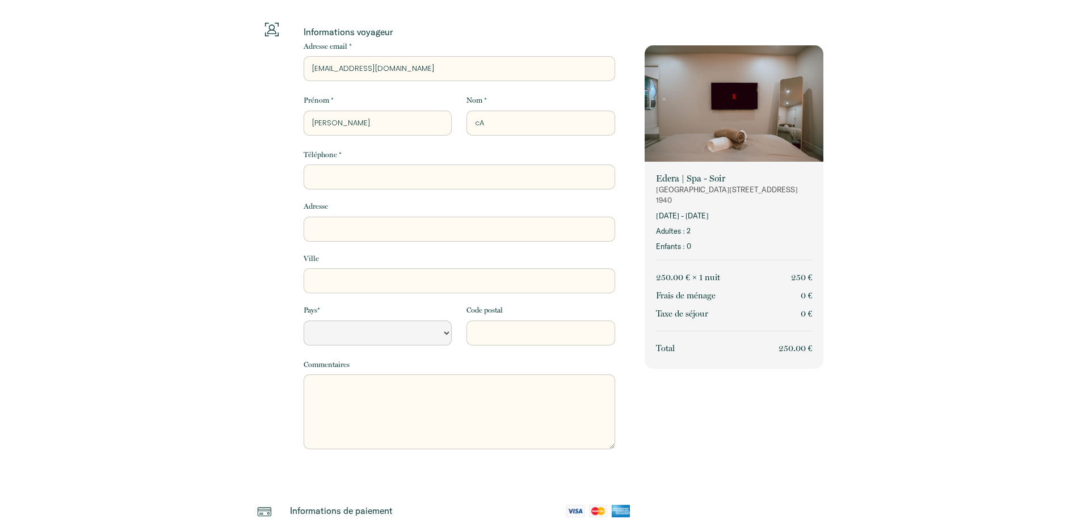
select select "Default select example"
type input "c"
select select "Default select example"
type input "C"
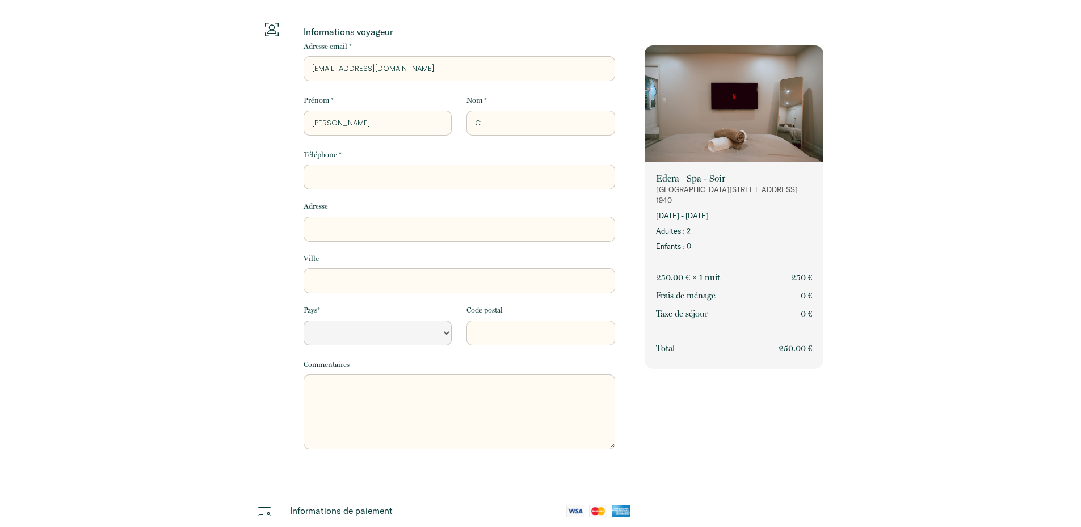
select select "Default select example"
type input "Ca"
select select "Default select example"
type input "Cam"
select select "Default select example"
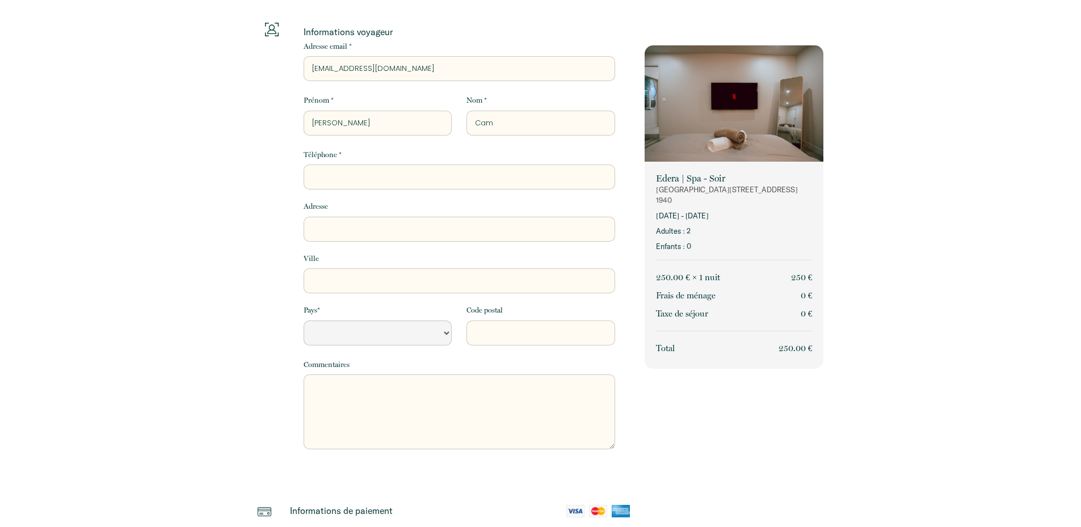
type input "Cama"
select select "Default select example"
type input "Camar"
select select "Default select example"
type input "Camara"
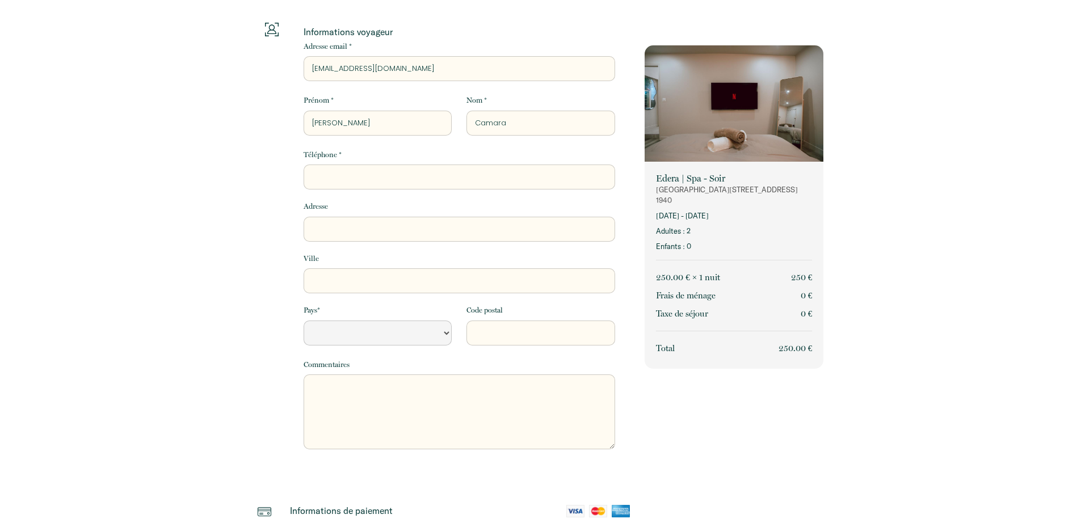
select select "Default select example"
type input "Camara"
type input "0"
select select "Default select example"
type input "06"
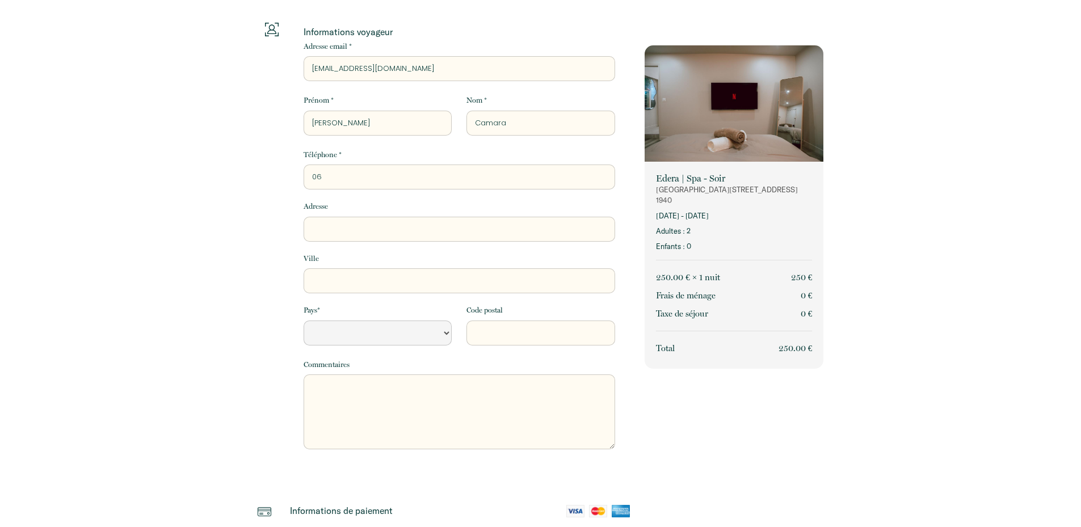
select select "Default select example"
type input "062"
select select "Default select example"
type input "0621"
select select "Default select example"
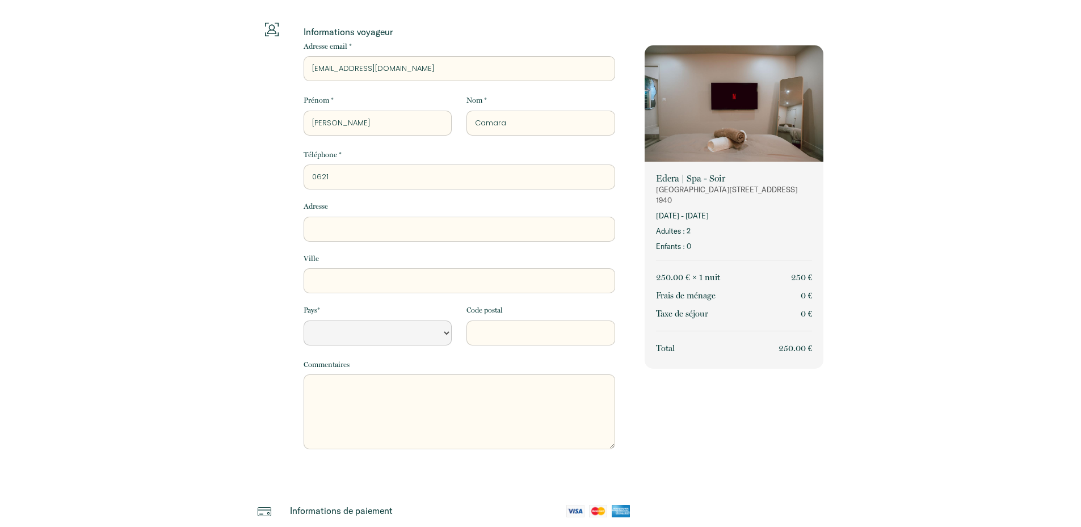
type input "06216"
select select "Default select example"
type input "062163"
select select "Default select example"
type input "0621632"
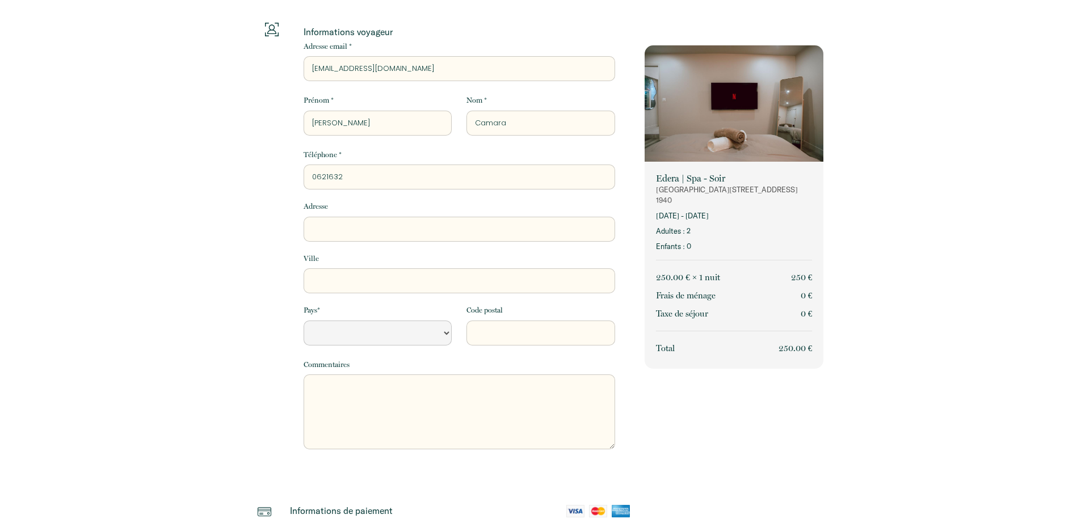
select select "Default select example"
type input "06216320"
select select "Default select example"
type input "062163208"
select select "Default select example"
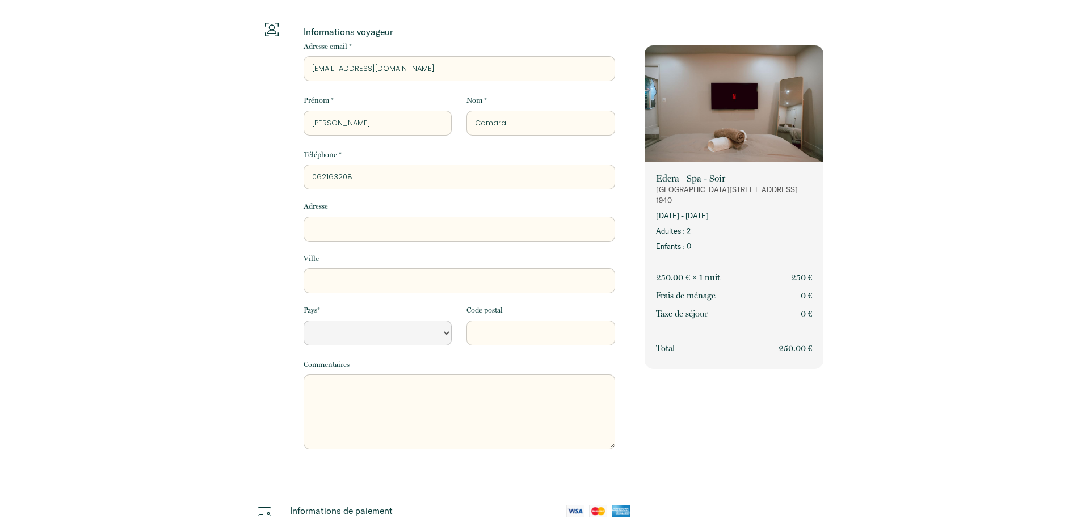
type input "0621632083"
select select "Default select example"
type input "0621632083"
click at [166, 263] on div "Retourner vers Informations voyageur Adresse email * c.mohamed27@gmail.com Prén…" at bounding box center [540, 356] width 1081 height 712
click at [418, 333] on select "France Portugal Afghanistan Albania Algeria American Samoa Andorra Angola Angui…" at bounding box center [378, 333] width 148 height 25
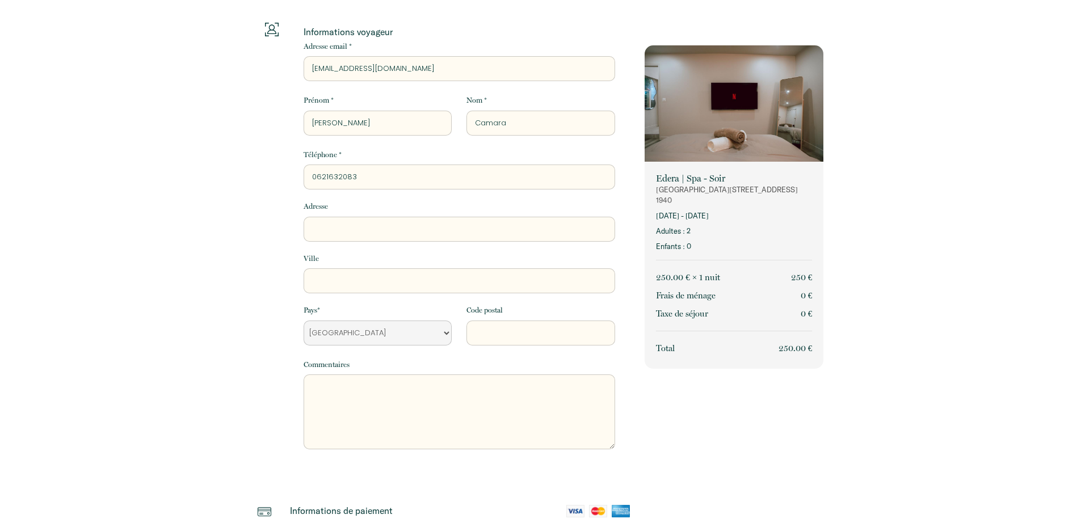
click at [304, 321] on select "France Portugal Afghanistan Albania Algeria American Samoa Andorra Angola Angui…" at bounding box center [378, 333] width 148 height 25
select select "FR"
click at [531, 339] on input "Code postal" at bounding box center [541, 333] width 148 height 25
click at [325, 284] on input "Ville" at bounding box center [460, 281] width 312 height 25
click at [320, 282] on input "Ville" at bounding box center [460, 281] width 312 height 25
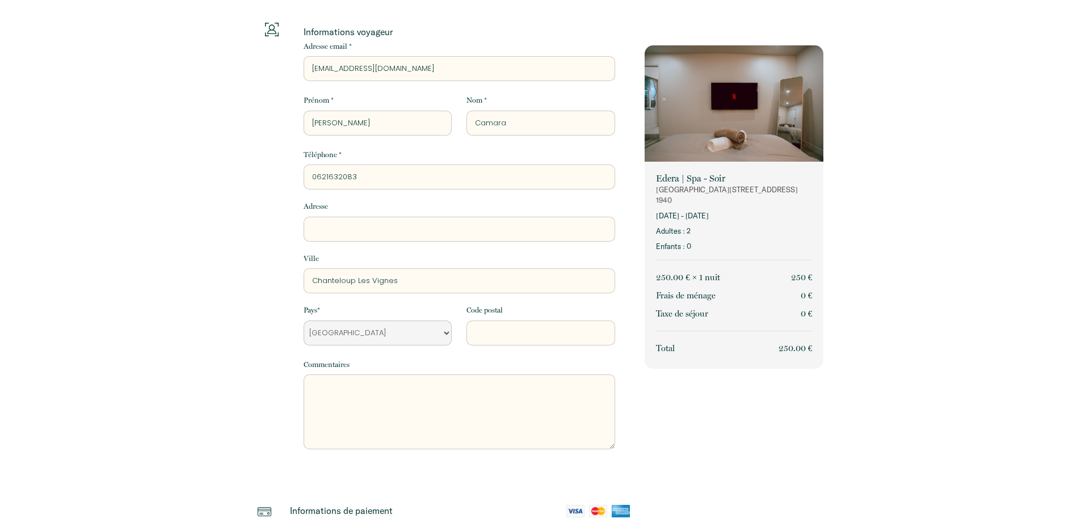
type input "Chanteloup Les Vignes"
click at [528, 324] on input "Code postal" at bounding box center [541, 333] width 148 height 25
type input "78570"
click at [752, 425] on div "Edera | Spa - Soir Rueil Malmaison - 78 avenue du 18 Juin 1940 19 oct. 2025 - 2…" at bounding box center [735, 367] width 194 height 689
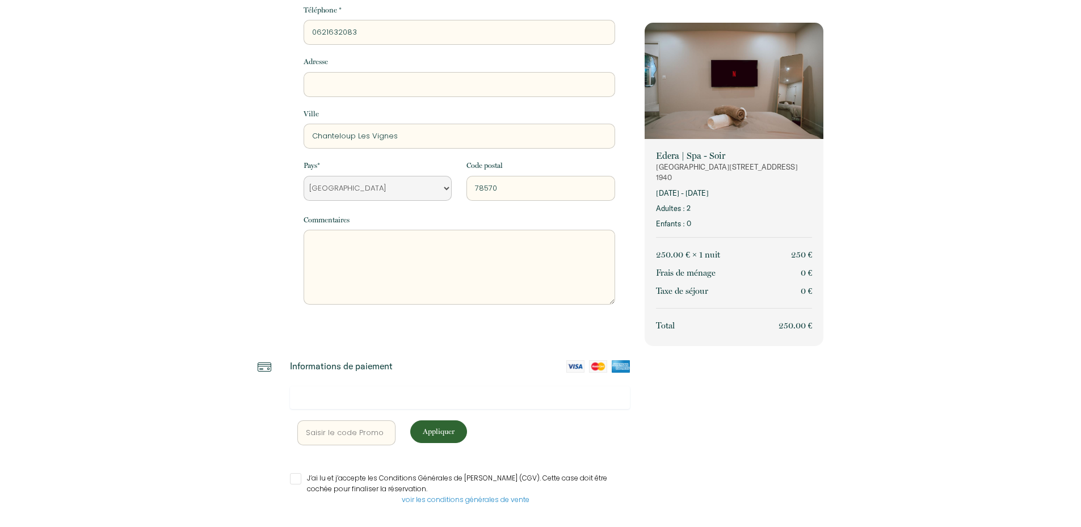
scroll to position [185, 0]
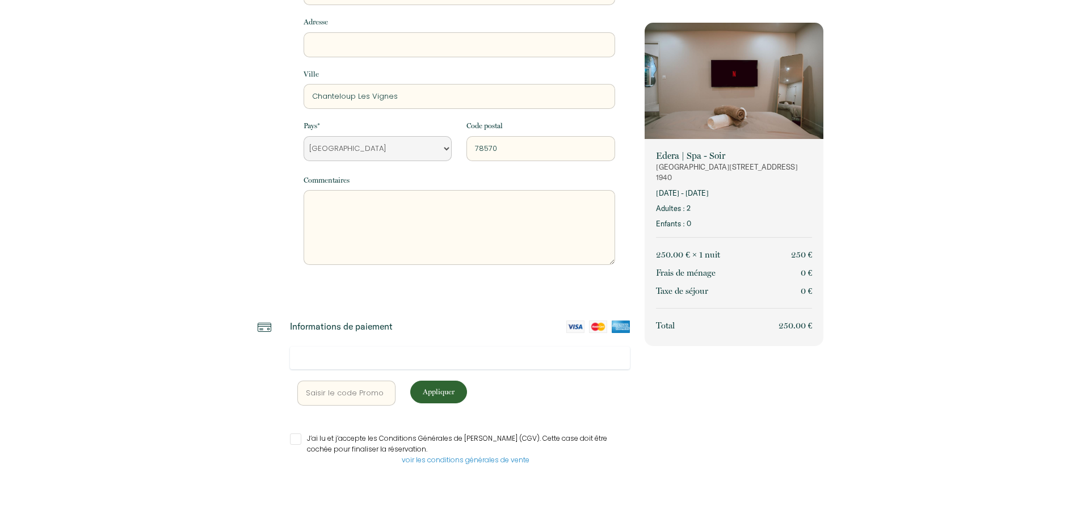
click at [298, 440] on input "J’ai lu et j’accepte les Conditions Générales de Vente (CGV). Cette case doit ê…" at bounding box center [460, 439] width 341 height 11
checkbox input "true"
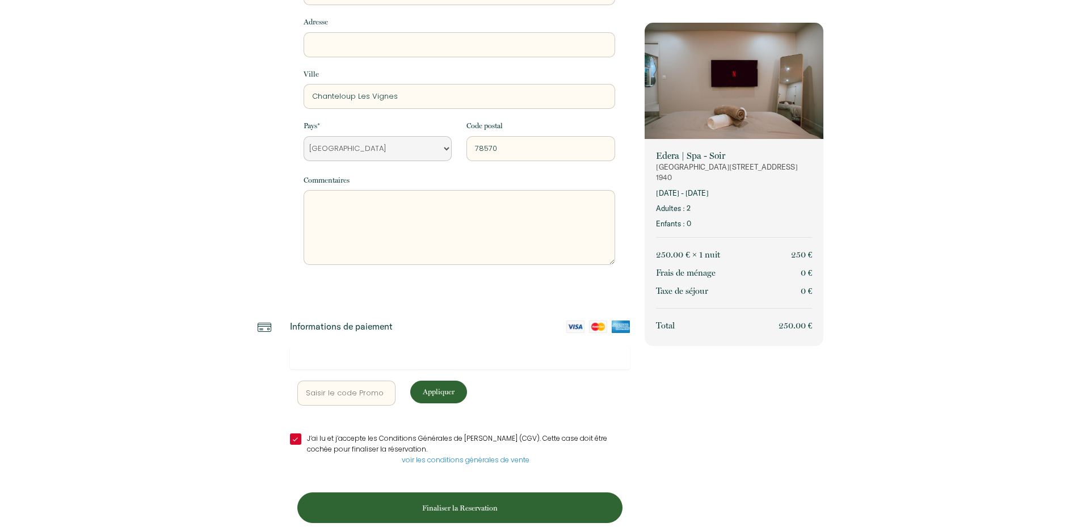
click at [825, 456] on div "Edera | Spa - Soir Rueil Malmaison - 78 avenue du 18 Juin 1940 19 oct. 2025 - 2…" at bounding box center [735, 197] width 194 height 719
click at [699, 426] on div "Edera | Spa - Soir Rueil Malmaison - 78 avenue du 18 Juin 1940 19 oct. 2025 - 2…" at bounding box center [735, 197] width 194 height 719
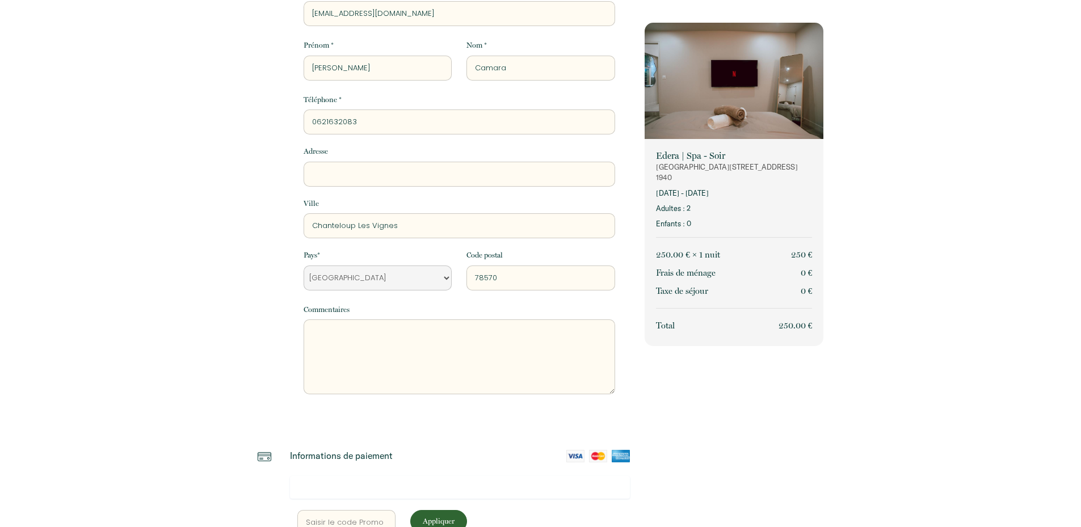
scroll to position [0, 0]
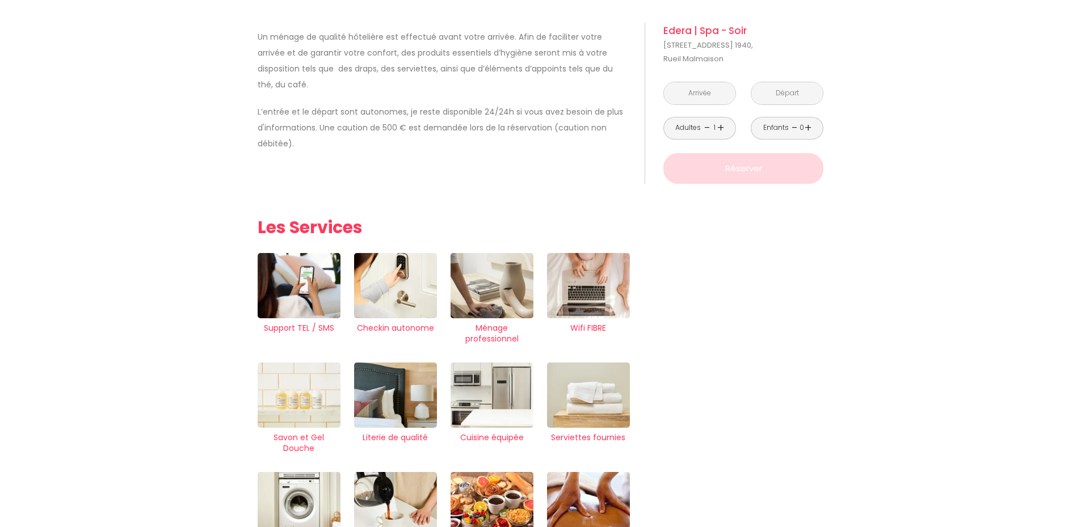
scroll to position [821, 0]
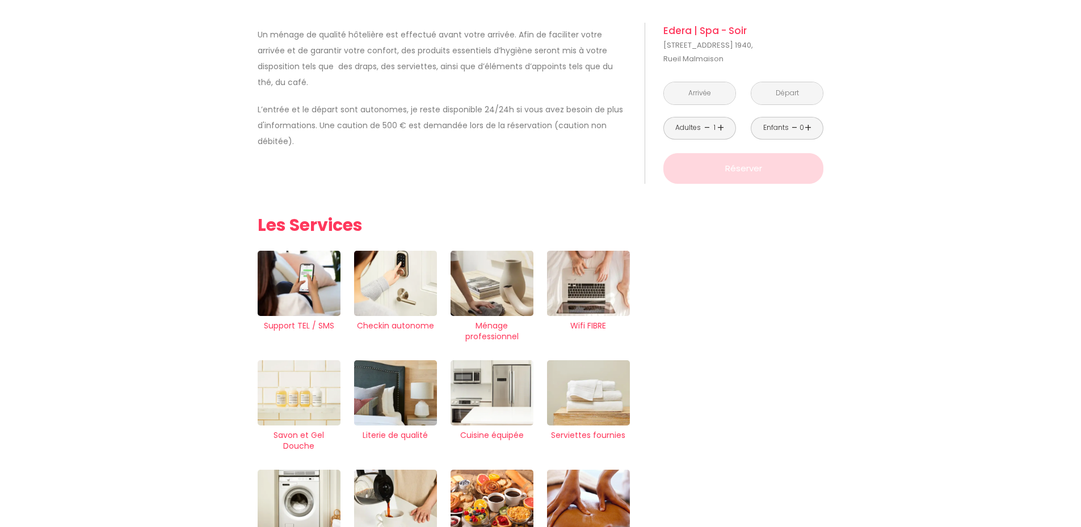
click at [723, 125] on link "+" at bounding box center [721, 128] width 7 height 18
click at [701, 94] on input "text" at bounding box center [700, 93] width 72 height 22
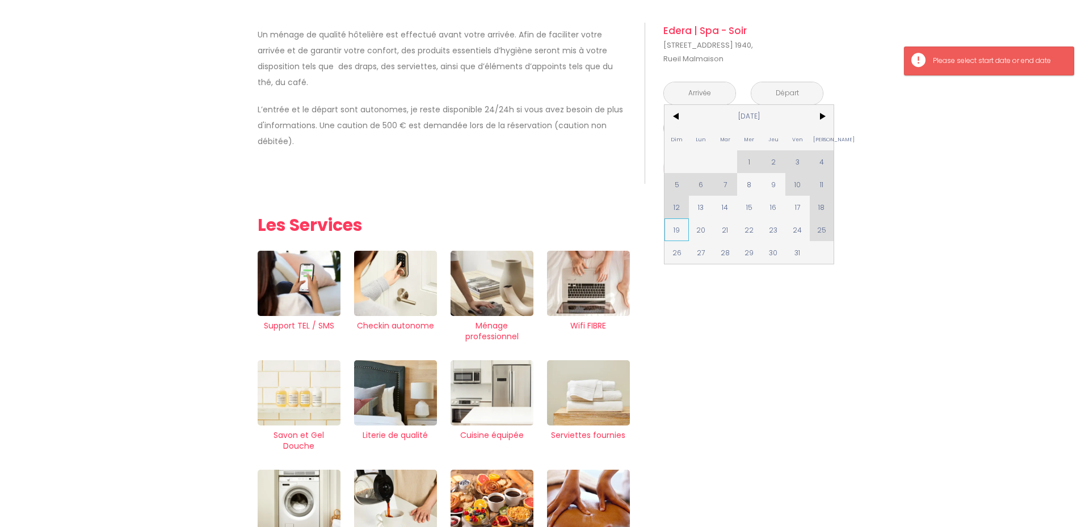
click at [678, 229] on span "19" at bounding box center [677, 230] width 24 height 23
type input "[DATE]"
click at [699, 228] on div "à partir de 200 € Edera | Spa - Soir 78 avenue du 18 Juin 1940, Rueil Malmaison…" at bounding box center [735, 305] width 194 height 1808
type input "[DATE]"
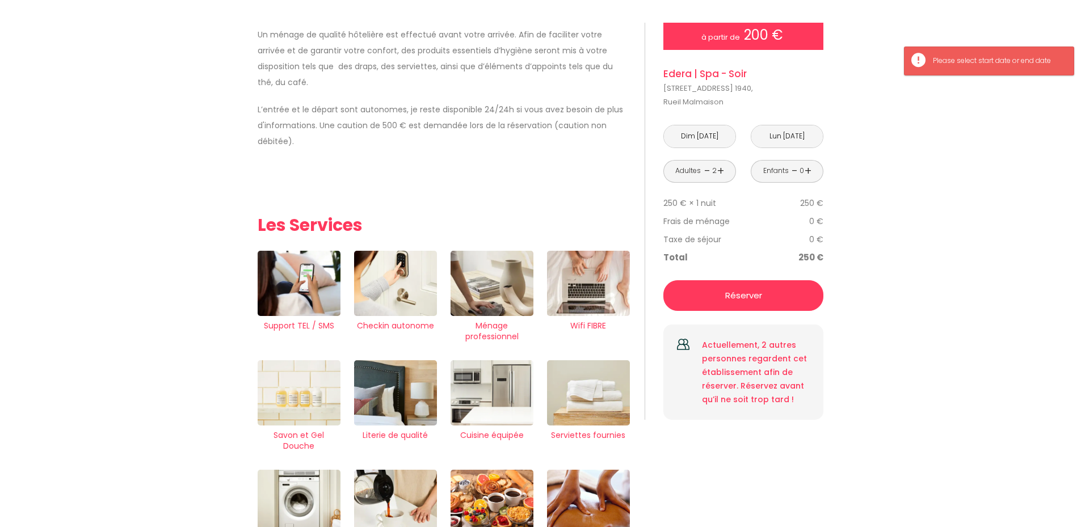
drag, startPoint x: 693, startPoint y: 232, endPoint x: 794, endPoint y: 295, distance: 119.4
click at [693, 232] on div "Taxe de séjour 0 €" at bounding box center [744, 239] width 160 height 18
click at [794, 295] on p "Réserver" at bounding box center [744, 296] width 152 height 14
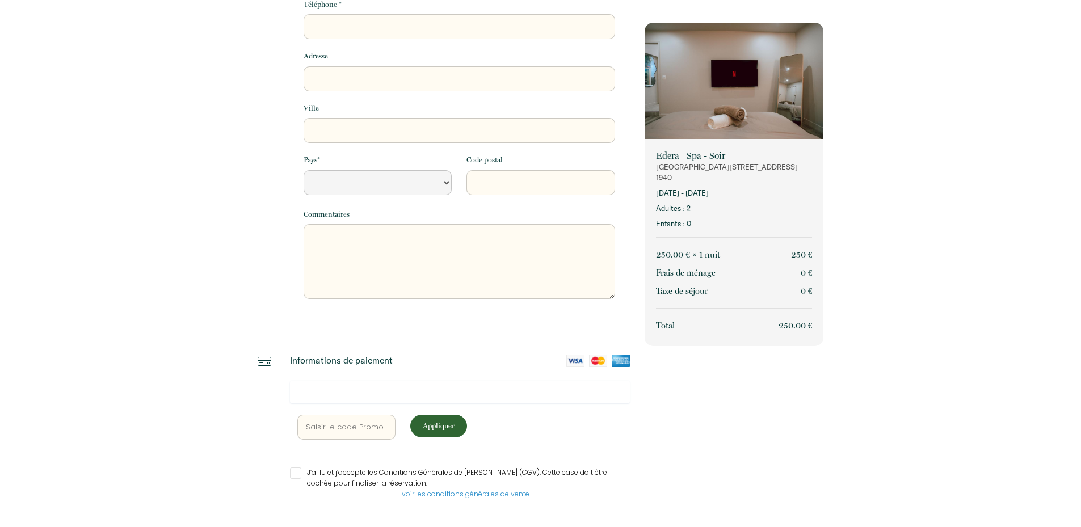
select select "Default select example"
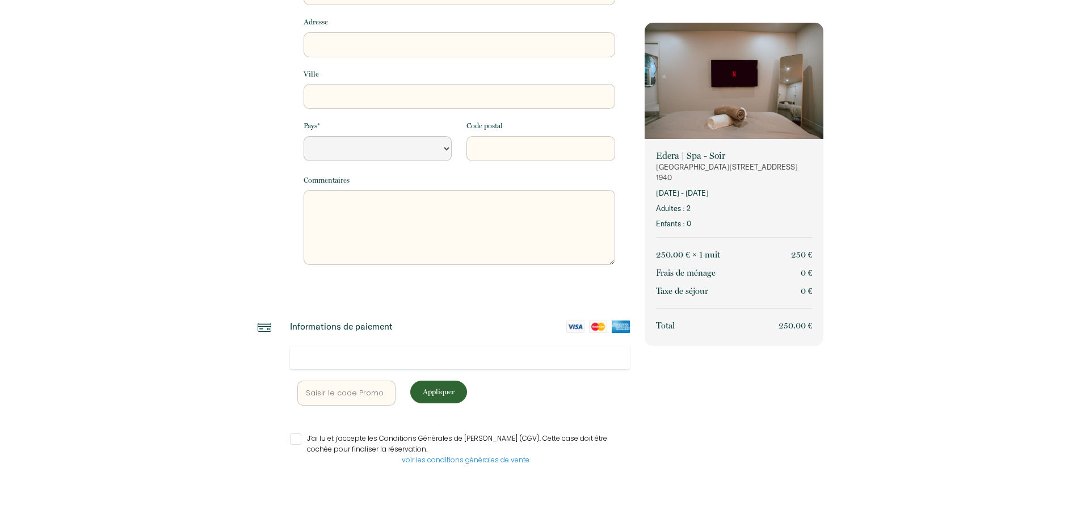
click at [433, 388] on p "Appliquer" at bounding box center [438, 392] width 49 height 11
select select "Default select example"
click at [471, 398] on div at bounding box center [460, 393] width 341 height 25
drag, startPoint x: 300, startPoint y: 442, endPoint x: 308, endPoint y: 440, distance: 8.1
click at [299, 441] on input "J’ai lu et j’accepte les Conditions Générales de Vente (CGV). Cette case doit ê…" at bounding box center [460, 439] width 341 height 11
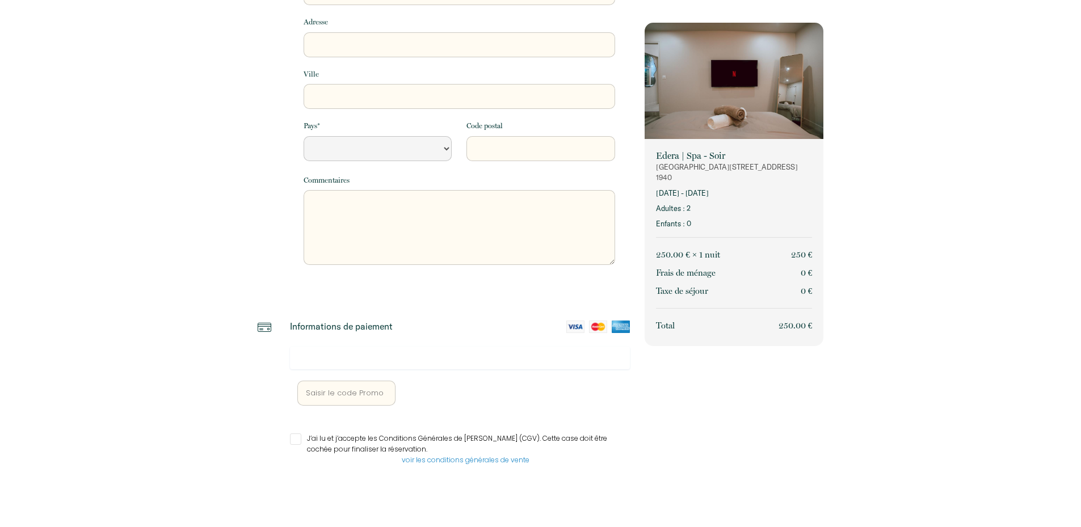
checkbox input "true"
select select "Default select example"
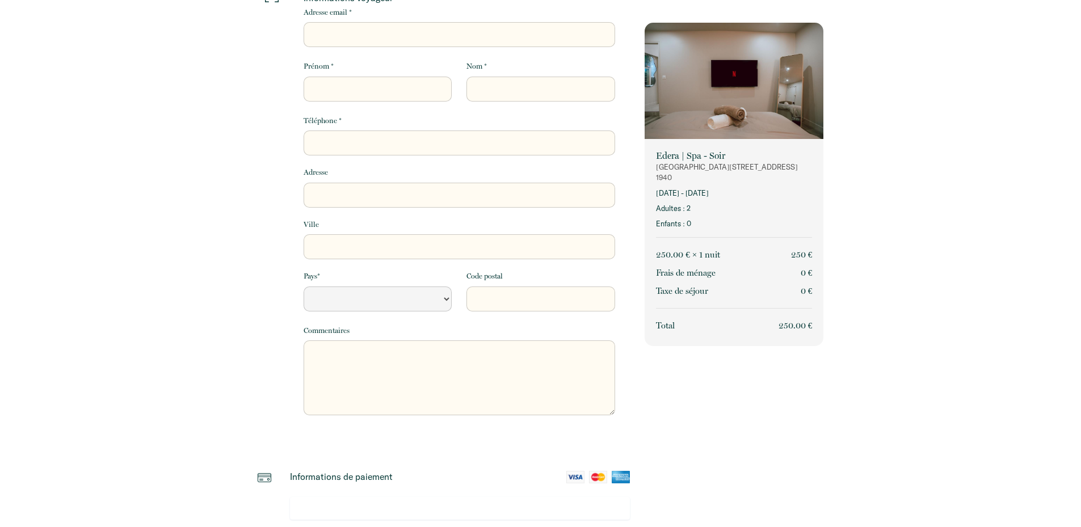
scroll to position [27, 0]
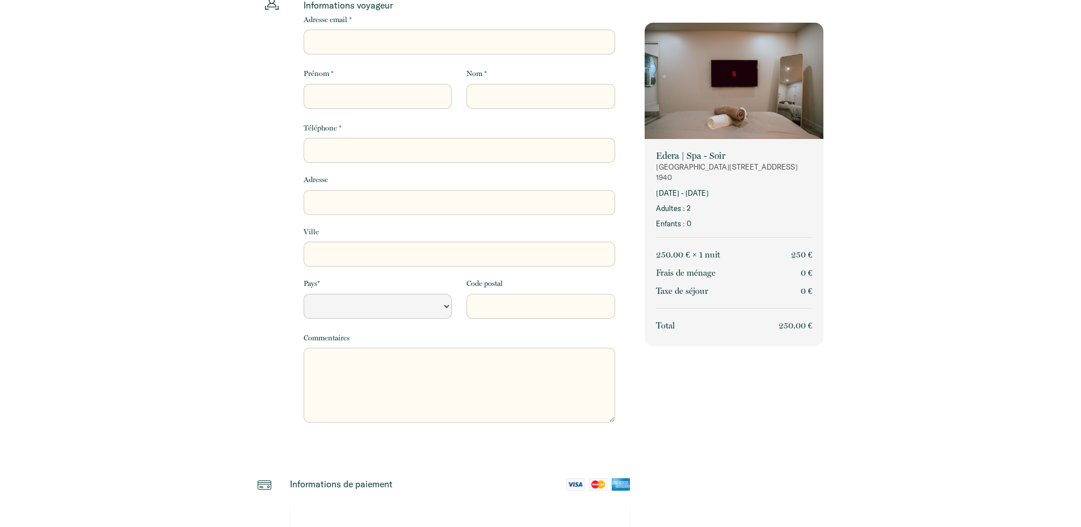
click at [465, 45] on input "Adresse email *" at bounding box center [460, 42] width 312 height 25
type input "c.mohamed27@gmail.com"
select select "Default select example"
drag, startPoint x: 424, startPoint y: 93, endPoint x: 425, endPoint y: 101, distance: 8.0
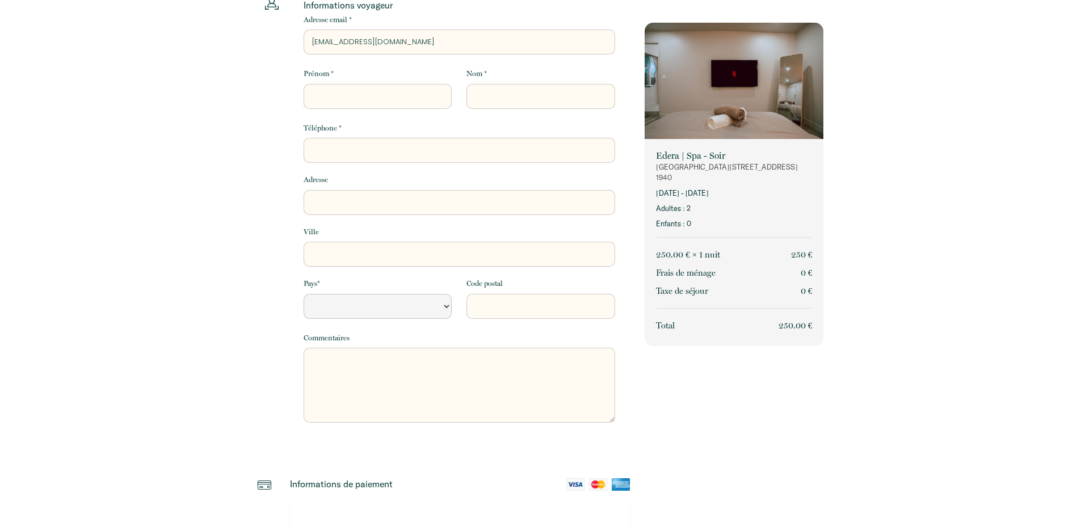
click at [424, 93] on input "Prénom *" at bounding box center [378, 96] width 148 height 25
type input "M"
select select "Default select example"
type input "Mo"
select select "Default select example"
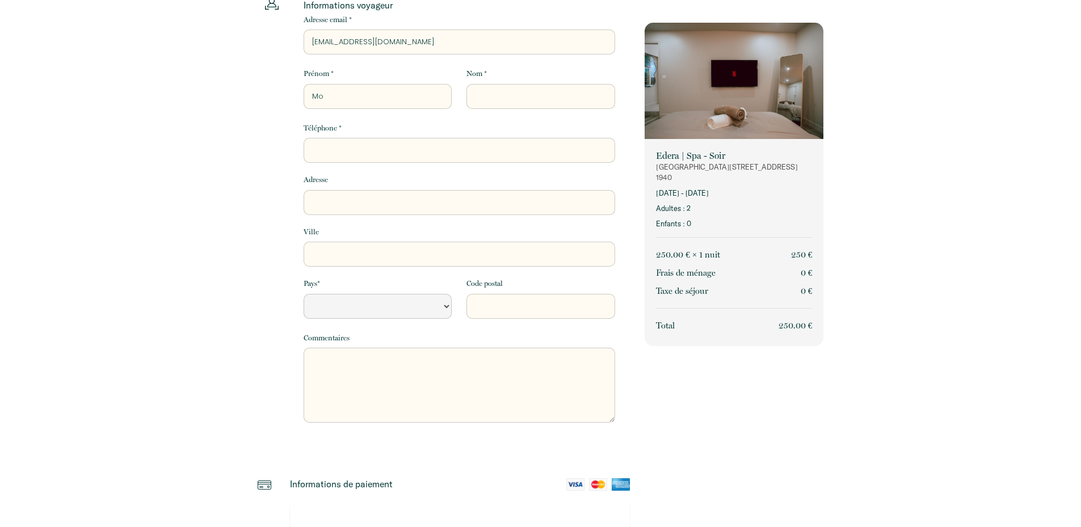
type input "Moh"
select select "Default select example"
type input "Moha"
select select "Default select example"
type input "Moham"
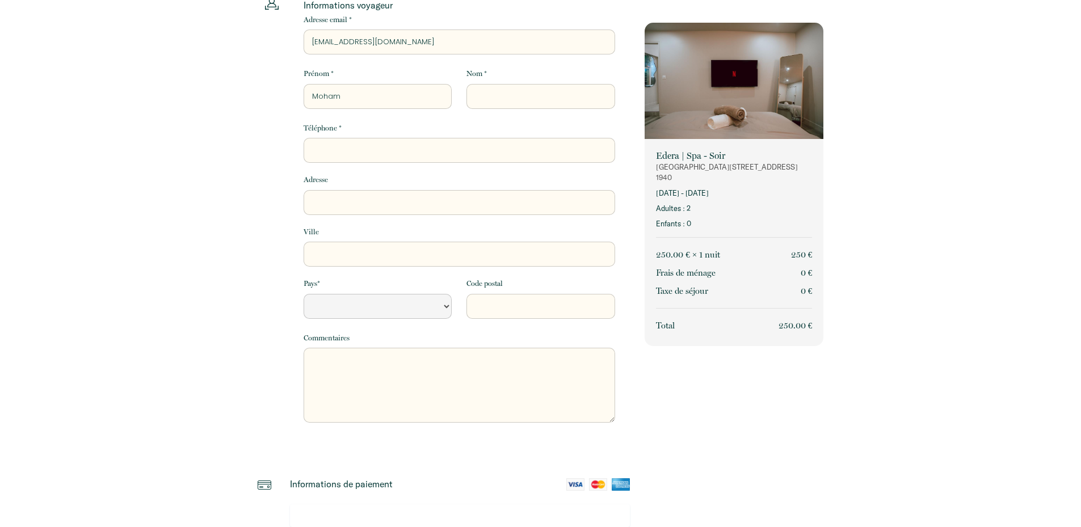
select select "Default select example"
type input "Mohame"
select select "Default select example"
type input "Mohamed"
select select "Default select example"
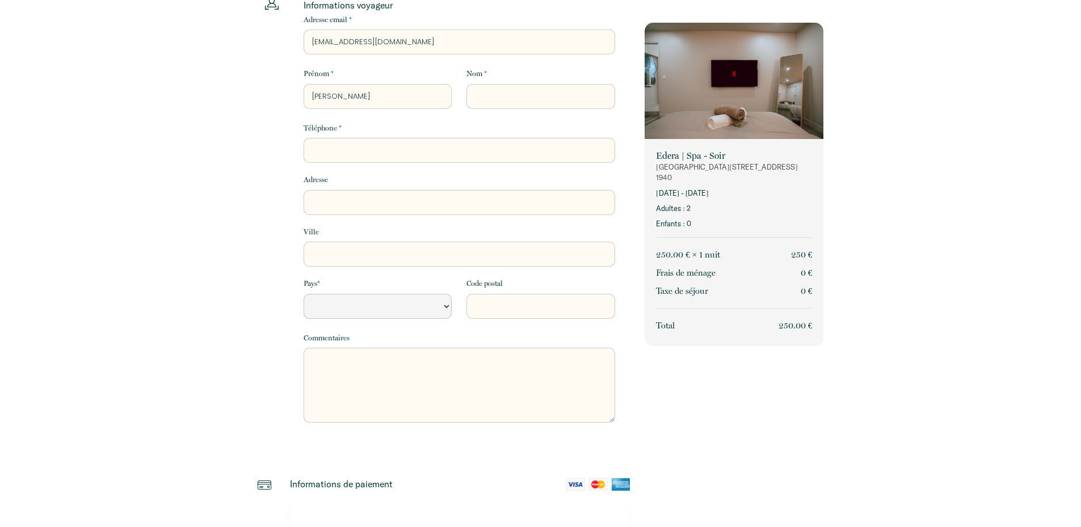
type input "Mohamed"
type input "C"
select select "Default select example"
type input "Ca"
select select "Default select example"
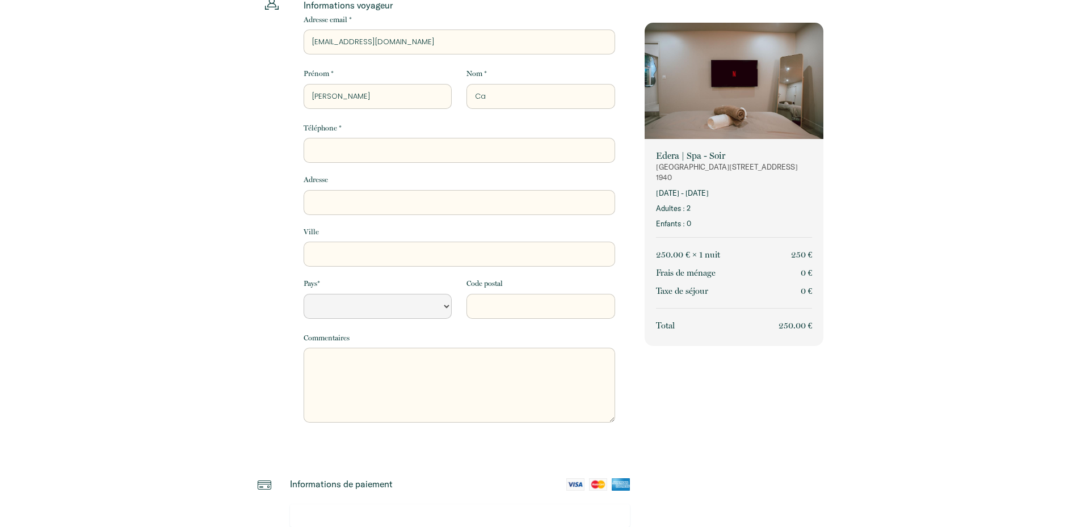
type input "Cam"
select select "Default select example"
type input "Cama"
select select "Default select example"
type input "Camar"
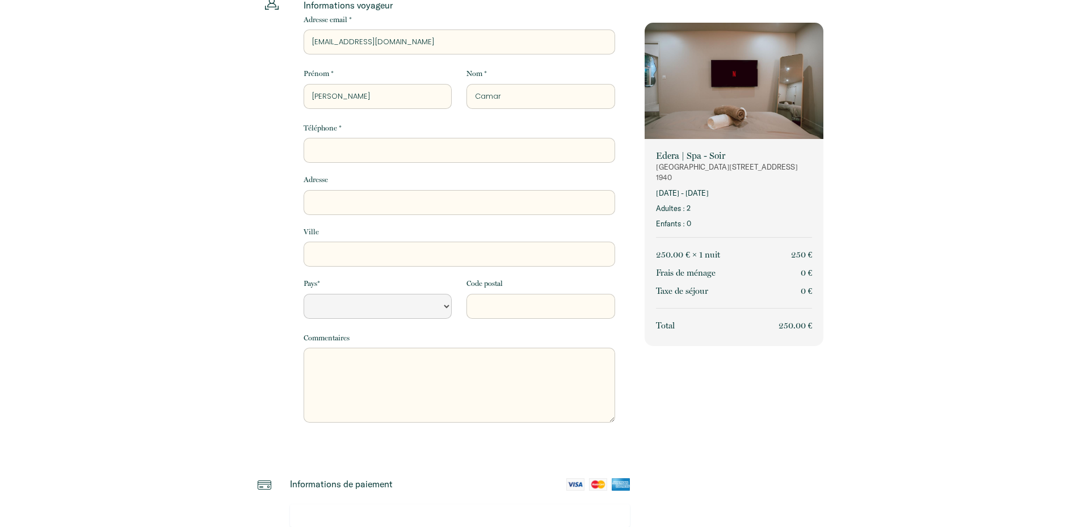
select select "Default select example"
type input "Camara"
select select "Default select example"
type input "Camara"
type input "0"
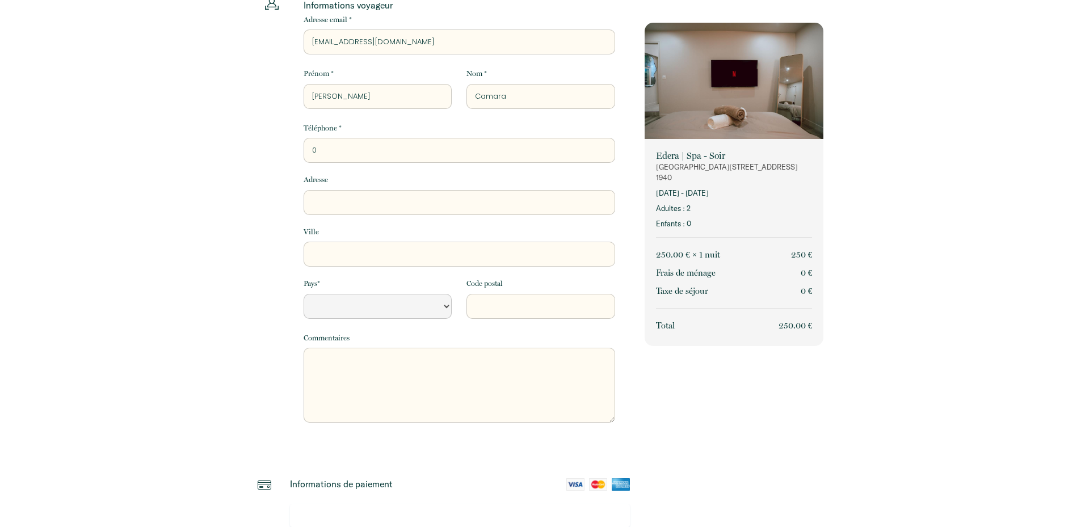
select select "Default select example"
type input "06"
select select "Default select example"
type input "062"
select select "Default select example"
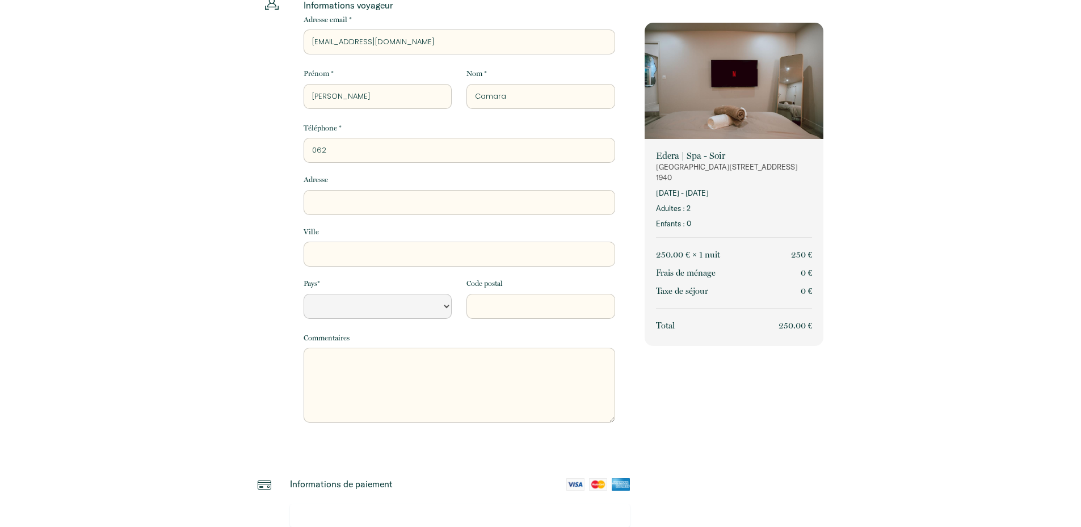
type input "0621"
select select "Default select example"
drag, startPoint x: 287, startPoint y: 280, endPoint x: 325, endPoint y: 293, distance: 39.5
click at [287, 280] on div at bounding box center [273, 223] width 31 height 455
drag, startPoint x: 341, startPoint y: 297, endPoint x: 351, endPoint y: 304, distance: 12.0
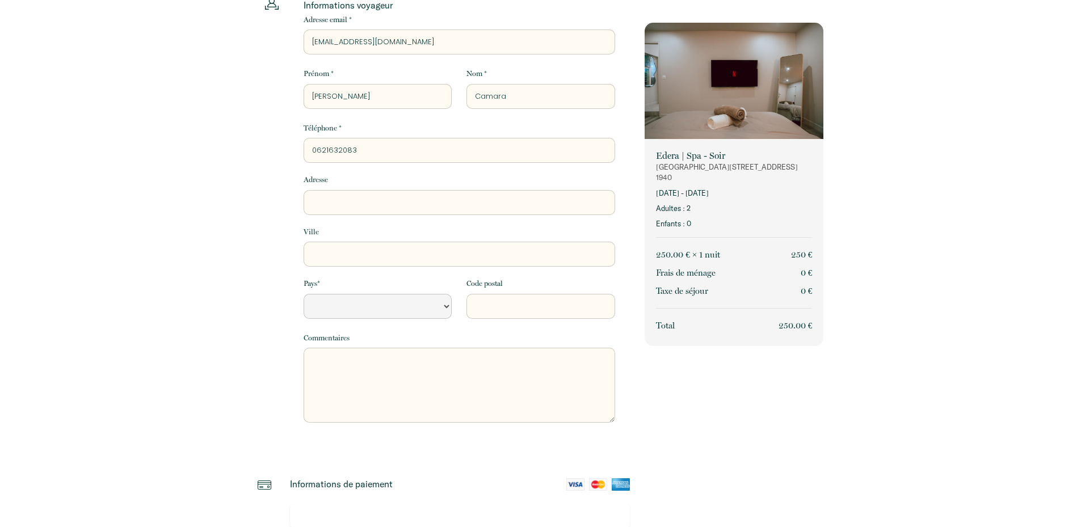
click at [341, 297] on select "France Portugal Afghanistan Albania Algeria American Samoa Andorra Angola Angui…" at bounding box center [378, 306] width 148 height 25
click at [304, 294] on select "France Portugal Afghanistan Albania Algeria American Samoa Andorra Angola Angui…" at bounding box center [378, 306] width 148 height 25
click at [510, 294] on input "Code postal" at bounding box center [541, 306] width 148 height 25
click at [572, 253] on input "Ville" at bounding box center [460, 254] width 312 height 25
click at [702, 412] on div "Edera | Spa - Soir Rueil Malmaison - 78 avenue du 18 Juin 1940 19 oct. 2025 - 2…" at bounding box center [735, 355] width 194 height 719
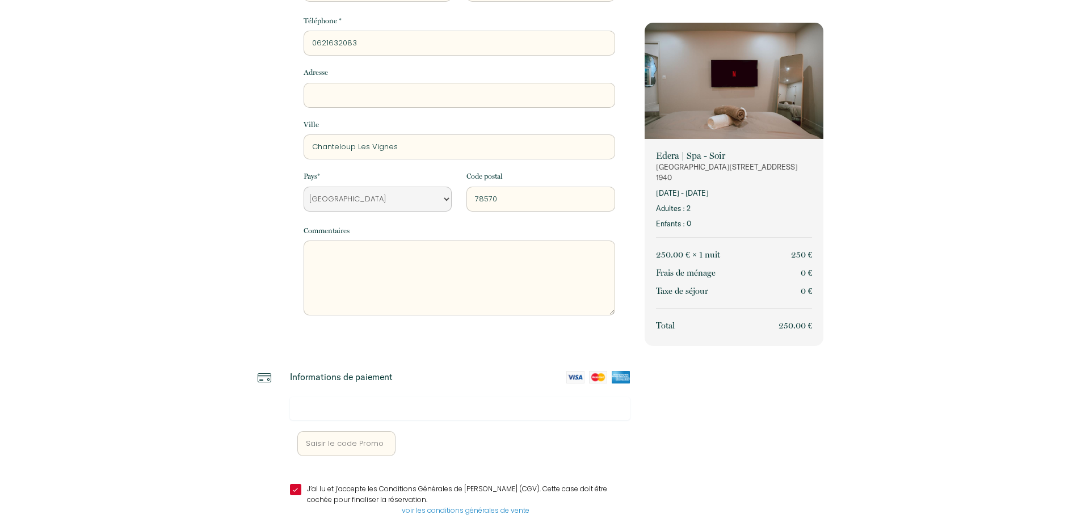
scroll to position [215, 0]
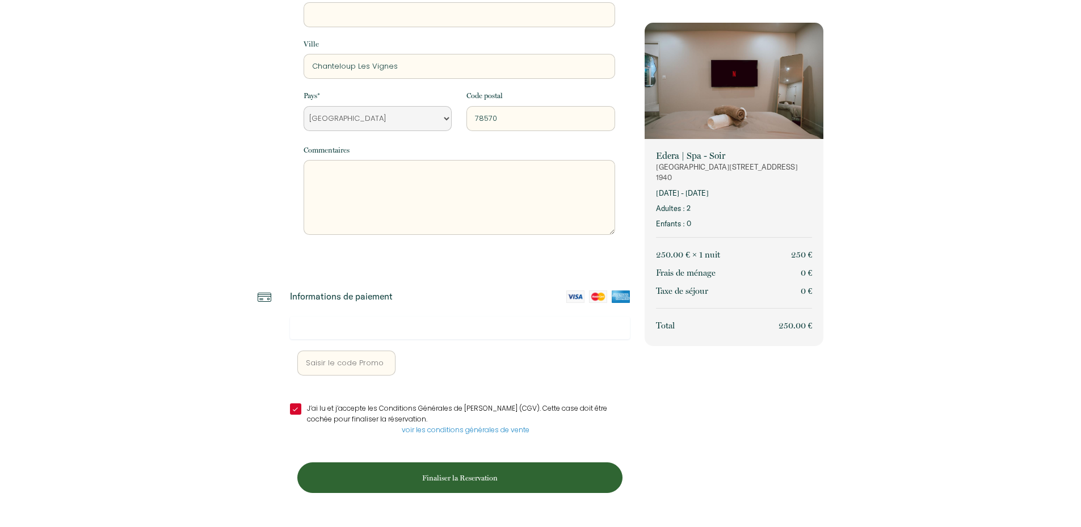
click at [461, 477] on p "Finaliser la Reservation" at bounding box center [459, 478] width 317 height 11
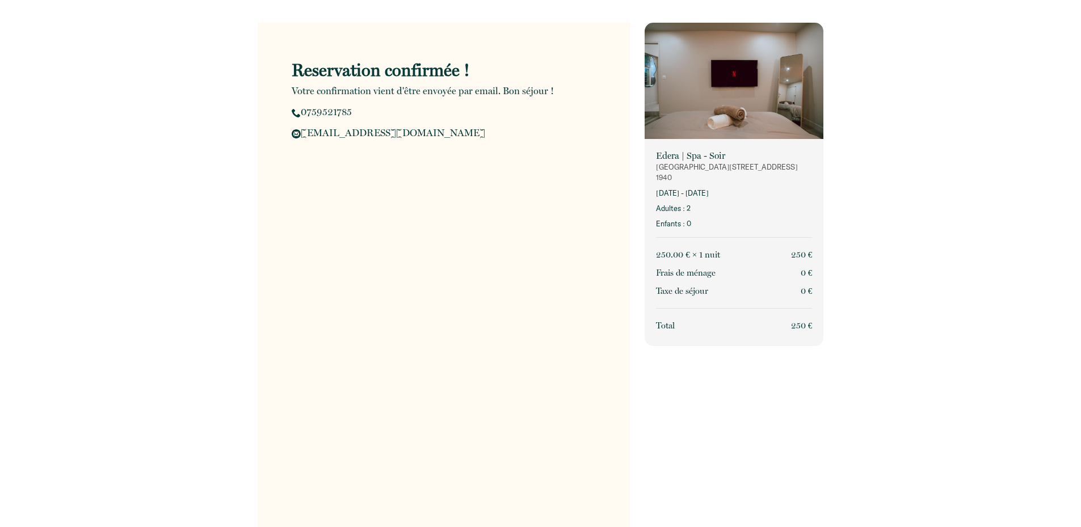
drag, startPoint x: 442, startPoint y: 130, endPoint x: 300, endPoint y: 137, distance: 142.1
click at [300, 137] on p "allure.conciergerie@gmail.com" at bounding box center [461, 132] width 338 height 15
